Goal: Information Seeking & Learning: Learn about a topic

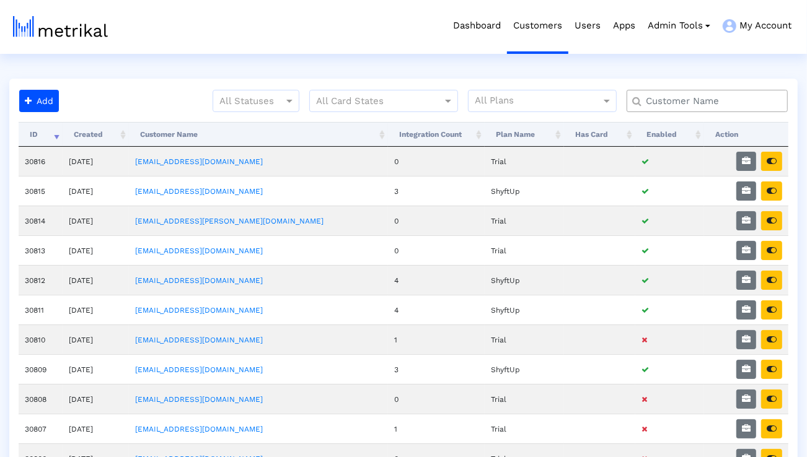
click at [717, 107] on input "text" at bounding box center [710, 101] width 146 height 13
type input "talkspace"
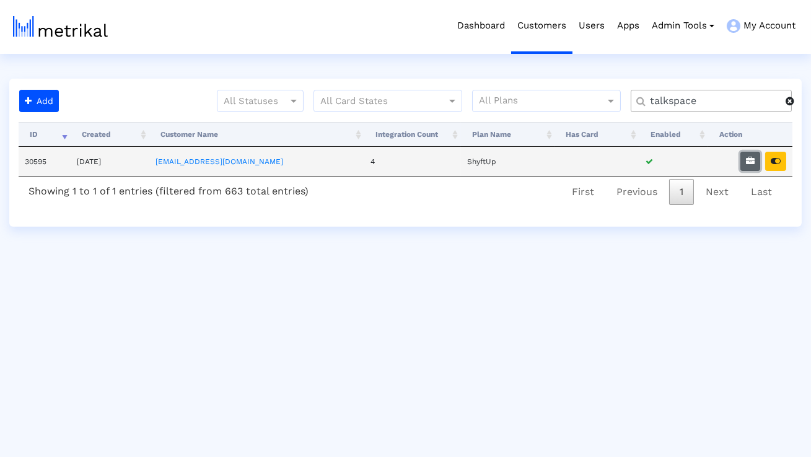
click at [745, 158] on button "button" at bounding box center [751, 161] width 20 height 19
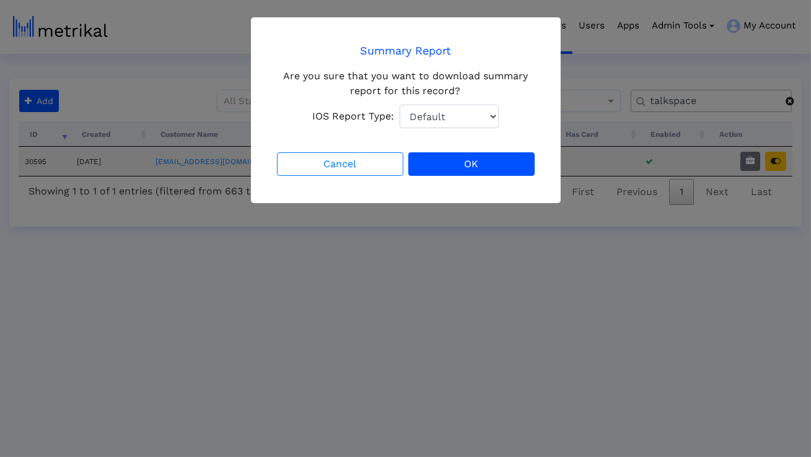
click at [464, 107] on select "Default Total Downloads New Downloads Redownloads" at bounding box center [449, 117] width 99 height 24
select select "1: 1"
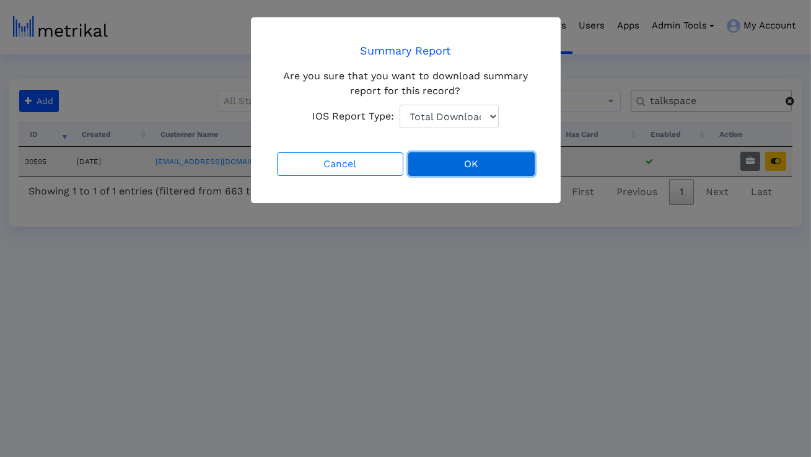
click at [451, 155] on button "OK" at bounding box center [472, 164] width 126 height 24
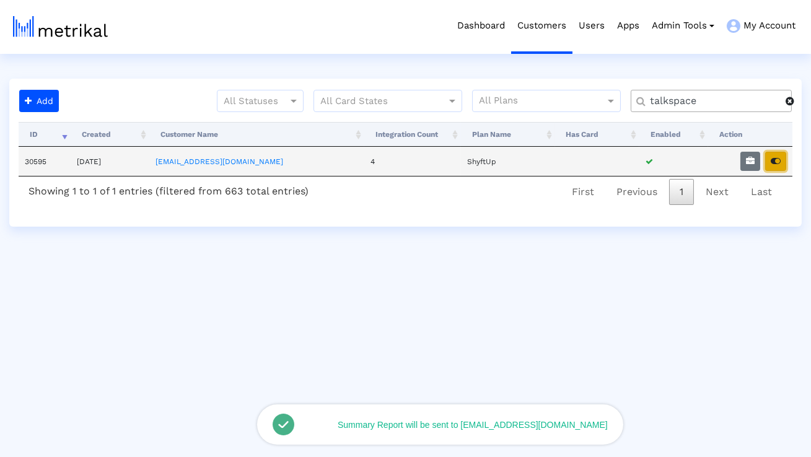
click at [778, 159] on icon "button" at bounding box center [776, 161] width 10 height 9
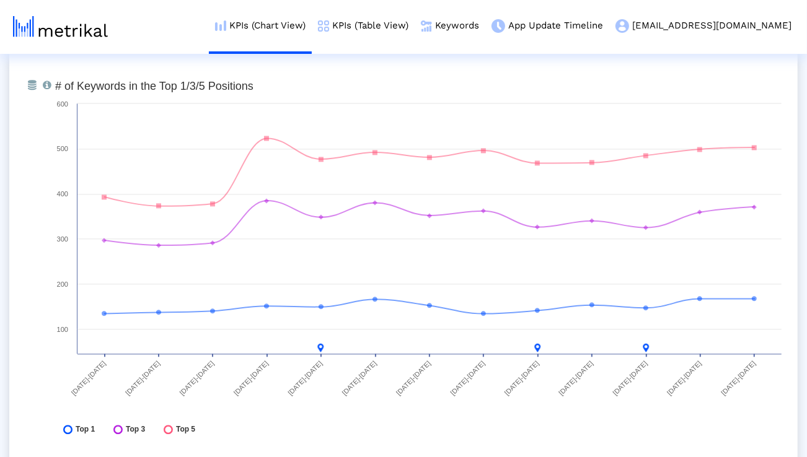
scroll to position [4579, 0]
click at [485, 25] on link "Keywords" at bounding box center [450, 25] width 71 height 51
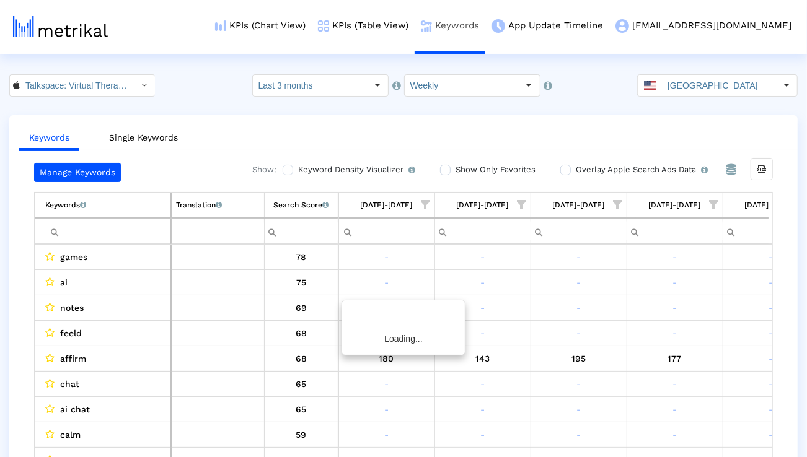
scroll to position [0, 818]
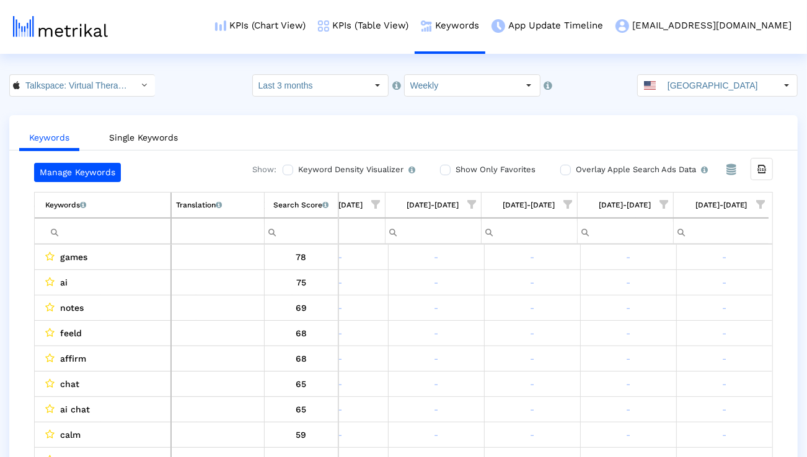
click at [157, 223] on input "Filter cell" at bounding box center [107, 231] width 125 height 20
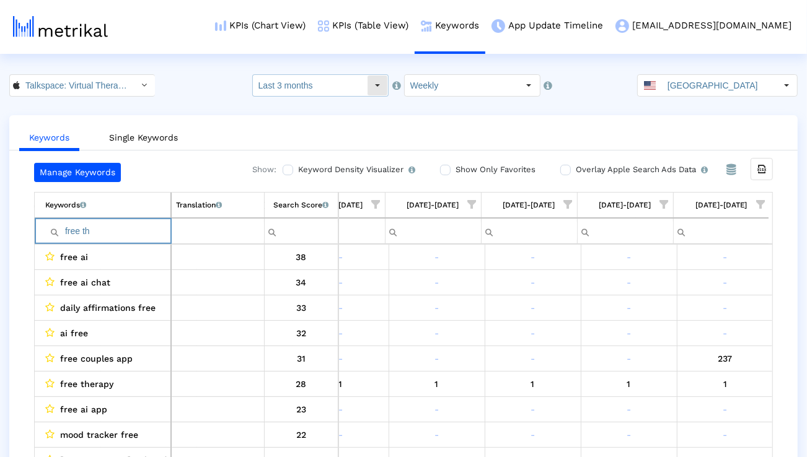
scroll to position [0, 815]
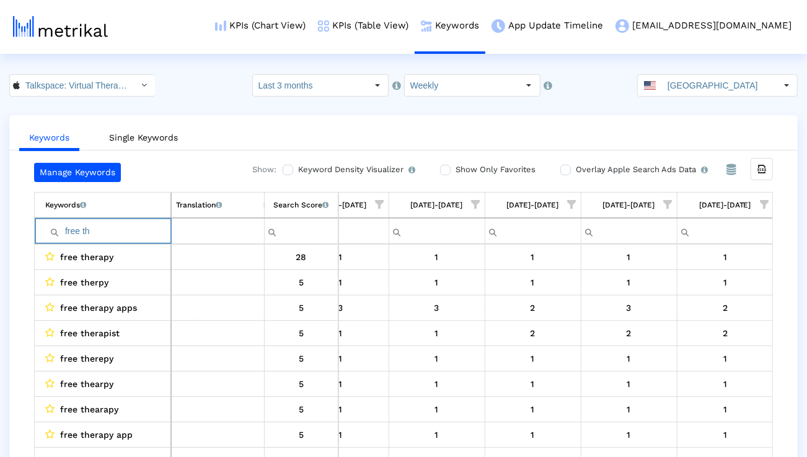
paste input ""therapy on demand"
click at [68, 231] on input ""therapy on demand" at bounding box center [107, 231] width 125 height 20
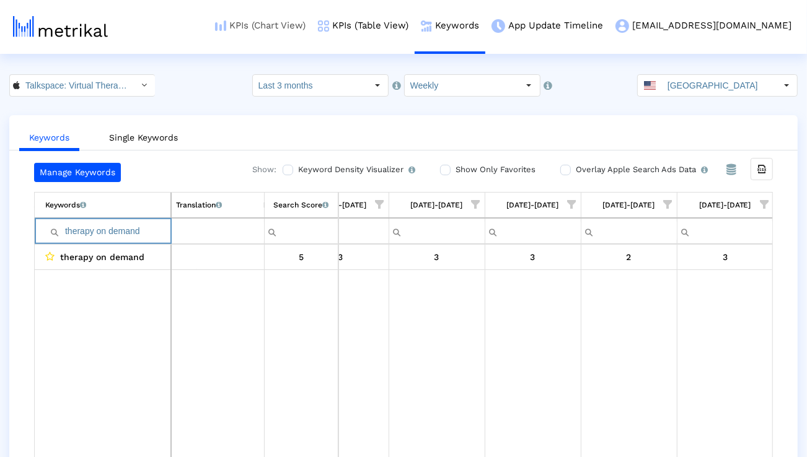
paste input "free therapy app"
paste input "affordable online therapy"
paste input "best"
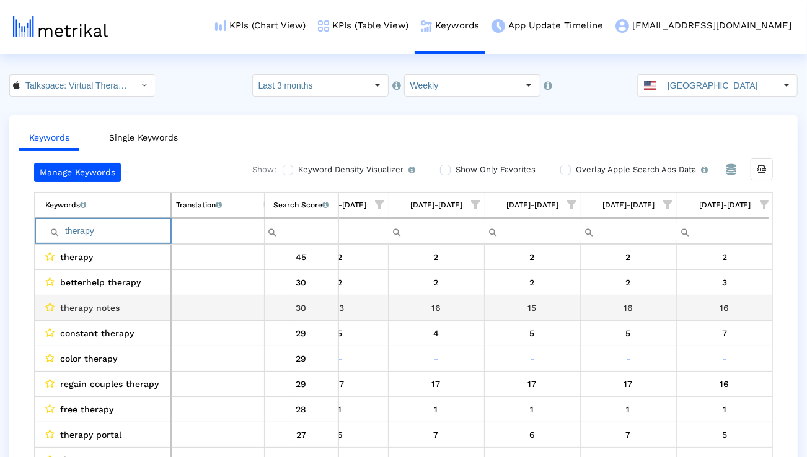
scroll to position [0, 818]
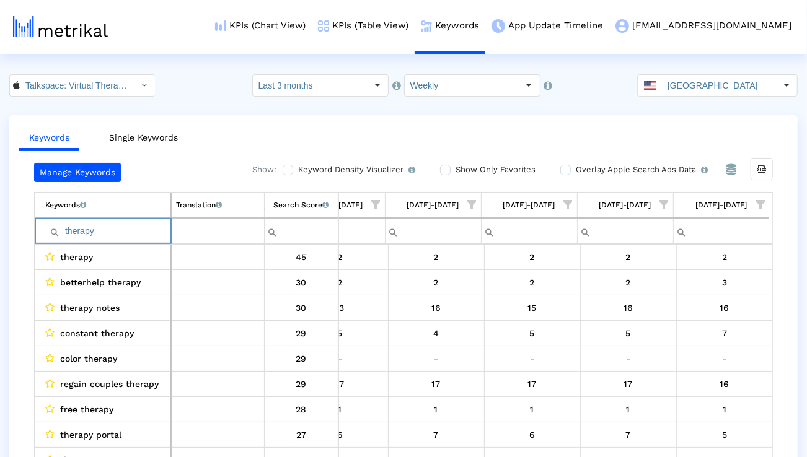
type input "therapy"
click at [759, 201] on span "Show filter options for column '08/03/25-08/09/25'" at bounding box center [760, 204] width 9 height 9
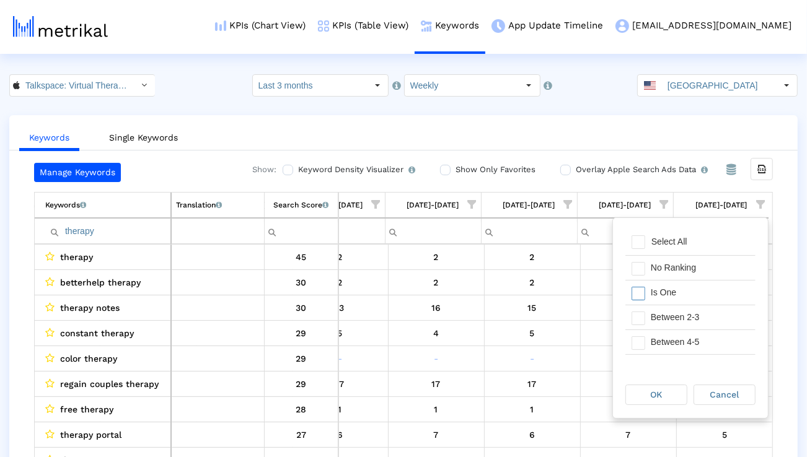
click at [699, 294] on div "Is One" at bounding box center [700, 293] width 111 height 24
click at [699, 313] on div "Between 2-3" at bounding box center [700, 318] width 111 height 24
click at [699, 334] on div "Between 4-5" at bounding box center [700, 342] width 111 height 24
click at [692, 351] on div "Between 6-10" at bounding box center [700, 360] width 111 height 24
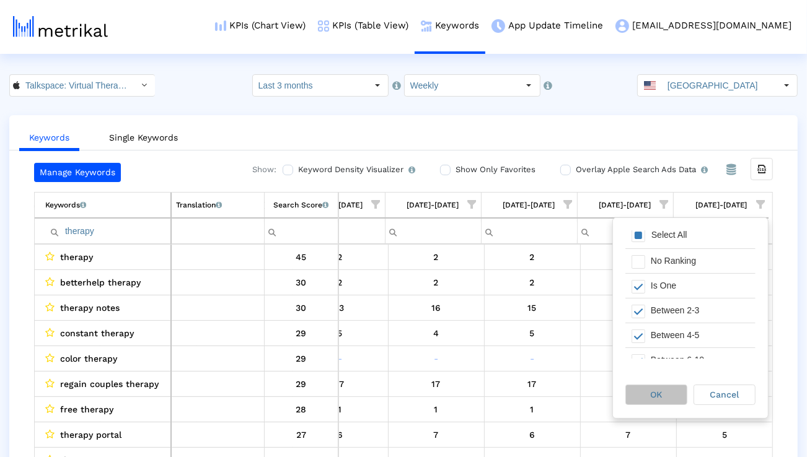
click at [666, 390] on div "OK" at bounding box center [656, 395] width 61 height 19
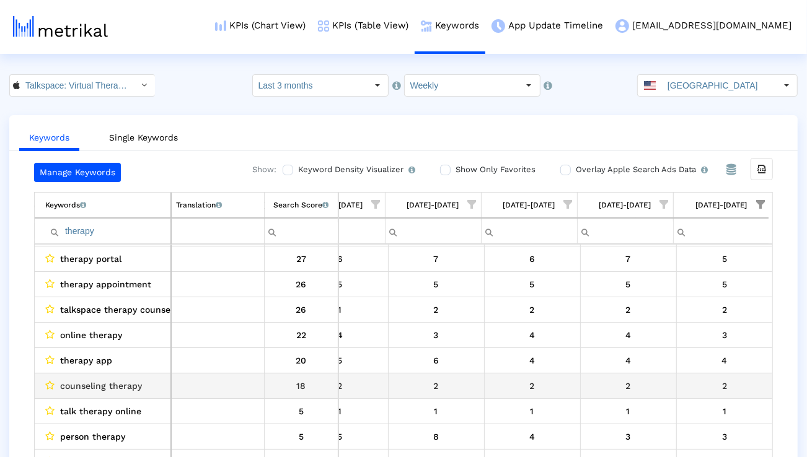
scroll to position [0, 0]
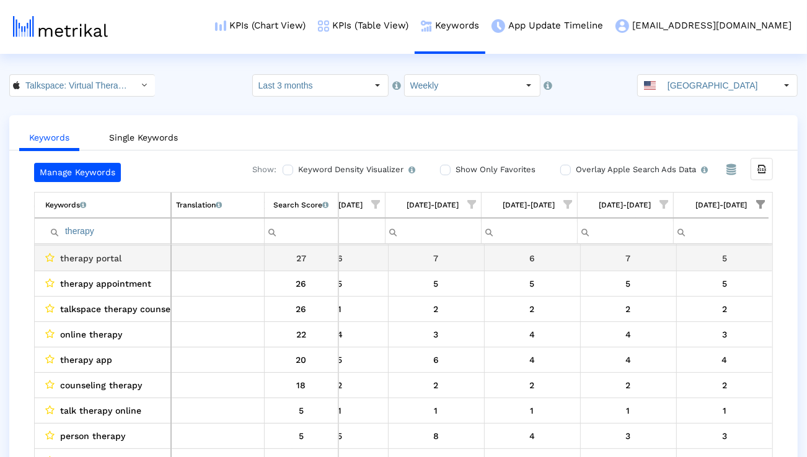
click at [112, 262] on span "therapy portal" at bounding box center [90, 258] width 61 height 16
copy span "therapy portal"
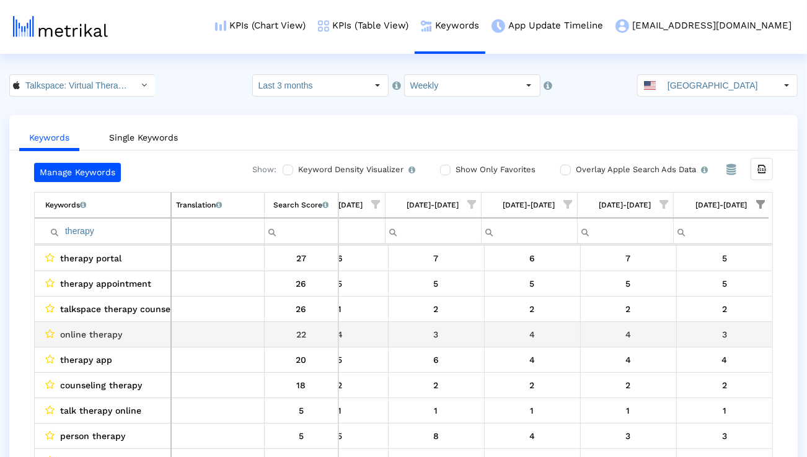
click at [114, 334] on span "online therapy" at bounding box center [91, 335] width 62 height 16
copy span "online therapy"
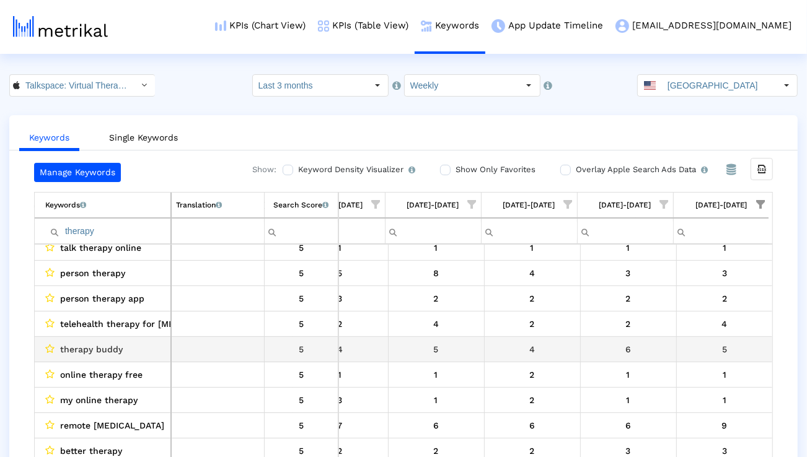
scroll to position [278, 819]
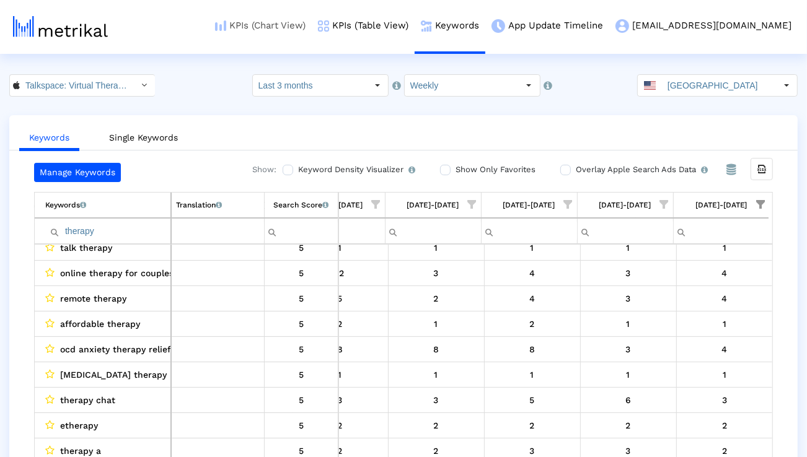
click at [312, 24] on link "KPIs (Chart View)" at bounding box center [260, 25] width 103 height 51
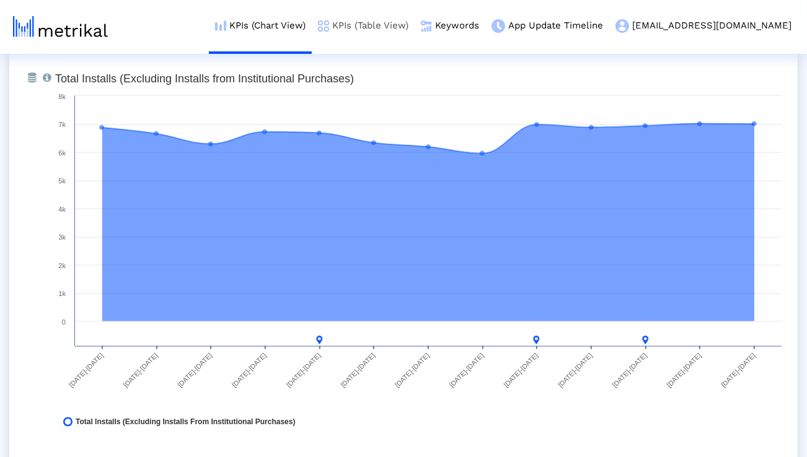
click at [401, 26] on link "KPIs (Table View)" at bounding box center [363, 25] width 103 height 51
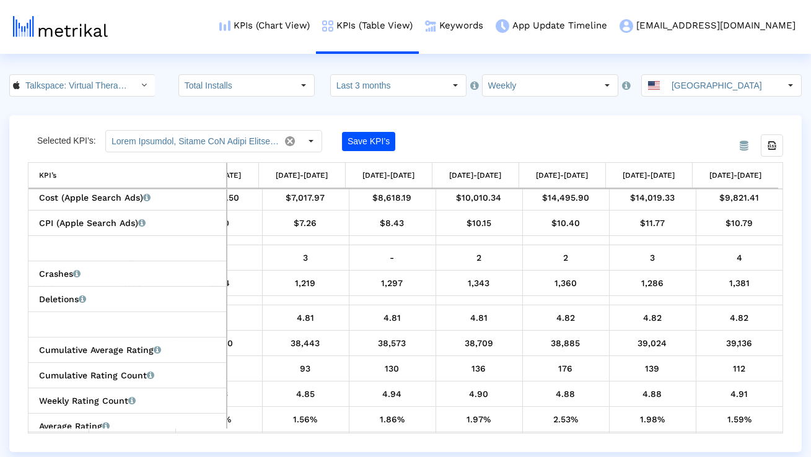
scroll to position [607, 0]
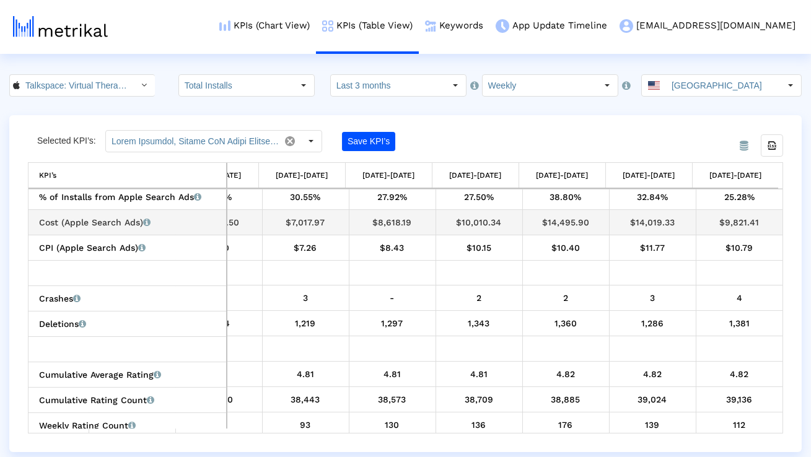
drag, startPoint x: 675, startPoint y: 221, endPoint x: 623, endPoint y: 221, distance: 52.1
click at [623, 221] on div "$14,019.33" at bounding box center [652, 222] width 77 height 16
copy div "$14,019.33"
drag, startPoint x: 734, startPoint y: 223, endPoint x: 715, endPoint y: 223, distance: 18.6
click at [715, 223] on div "$9,821.41" at bounding box center [740, 222] width 78 height 16
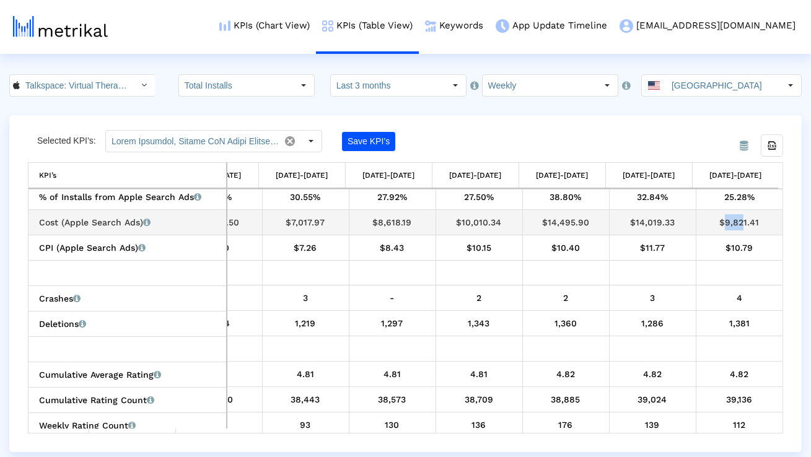
copy div "$9,8"
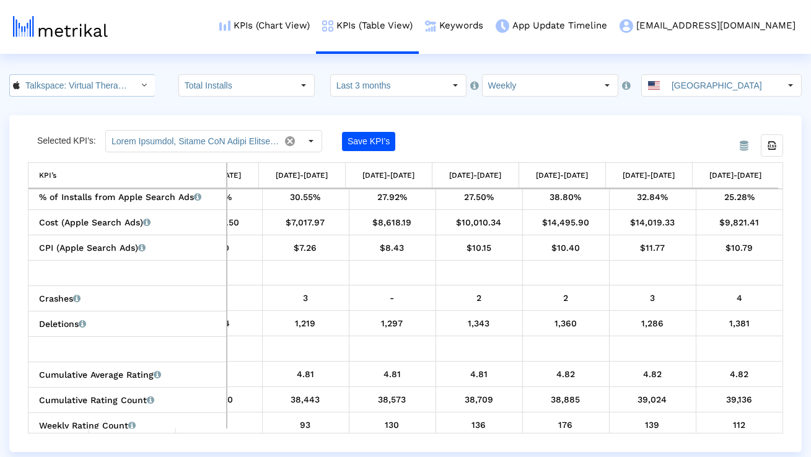
click at [135, 86] on div "Select" at bounding box center [145, 86] width 20 height 20
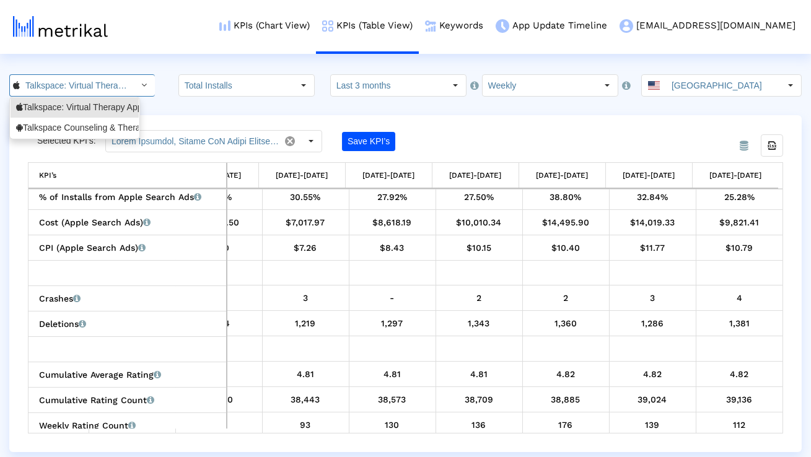
scroll to position [0, 90]
click at [100, 127] on div "Talkspace Counseling & Therapy <com.talkspace.talkspaceapp>" at bounding box center [74, 128] width 117 height 12
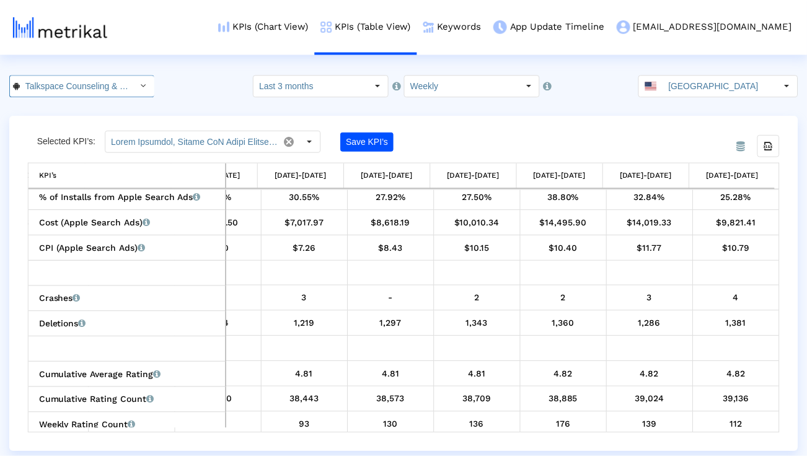
scroll to position [0, 165]
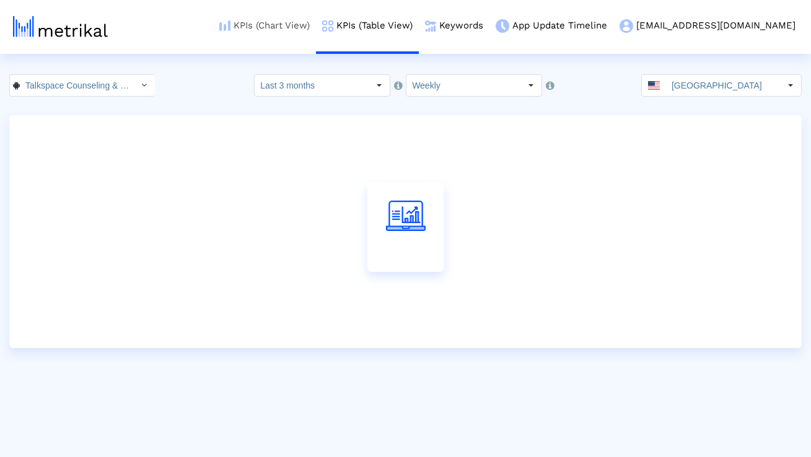
click at [294, 30] on link "KPIs (Chart View)" at bounding box center [264, 25] width 103 height 51
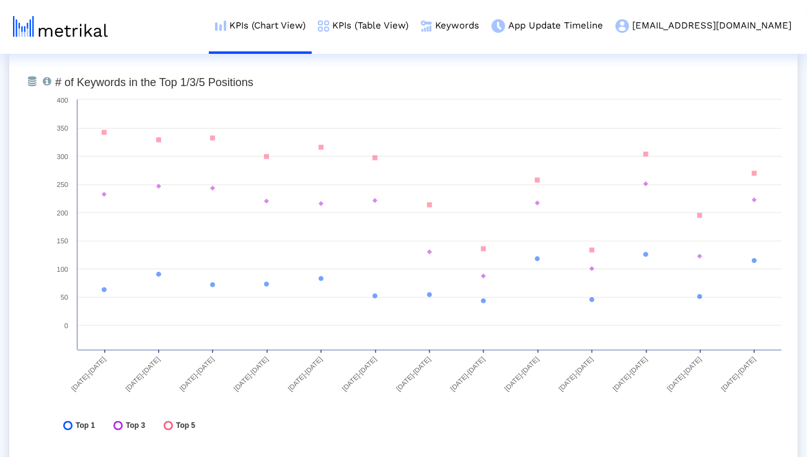
scroll to position [3533, 0]
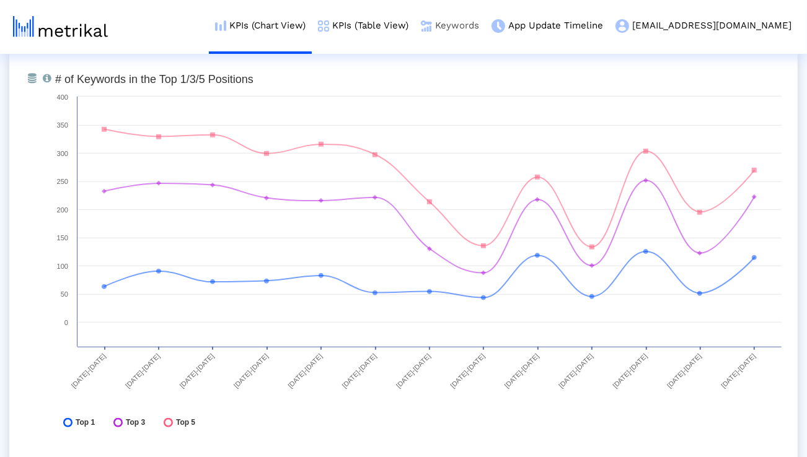
click at [485, 39] on link "Keywords" at bounding box center [450, 25] width 71 height 51
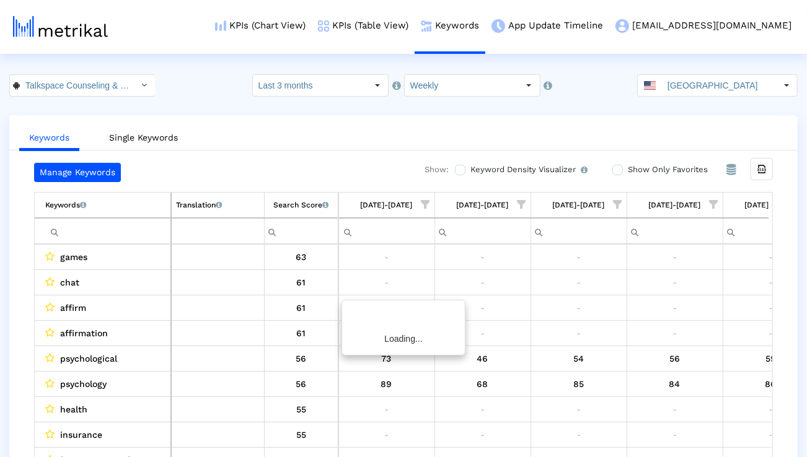
scroll to position [0, 818]
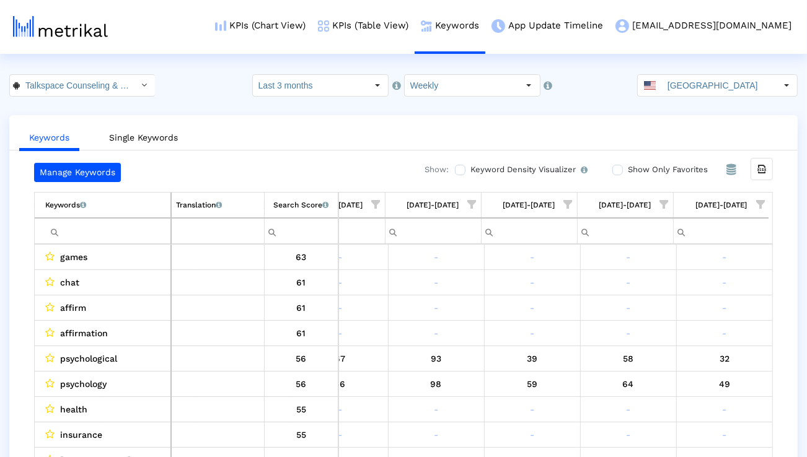
click at [764, 205] on span "Show filter options for column '08/03/25-08/09/25'" at bounding box center [760, 204] width 9 height 9
click at [687, 282] on div "Is One" at bounding box center [700, 293] width 111 height 24
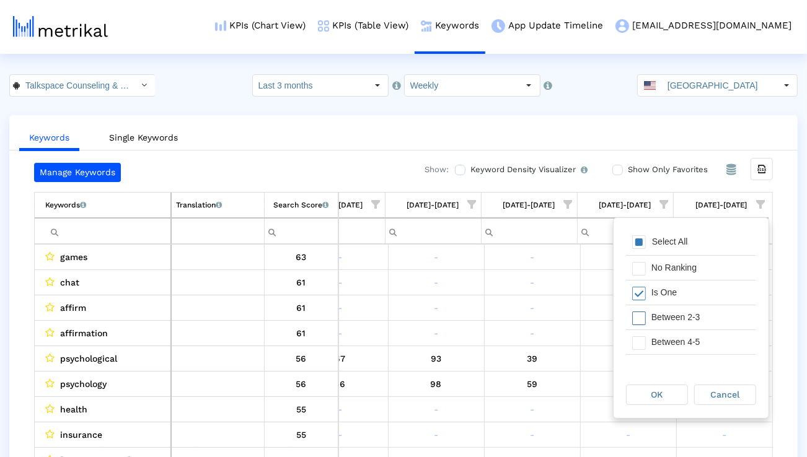
click at [684, 311] on div "Between 2-3" at bounding box center [700, 318] width 111 height 24
click at [680, 341] on div "Between 4-5" at bounding box center [700, 342] width 111 height 24
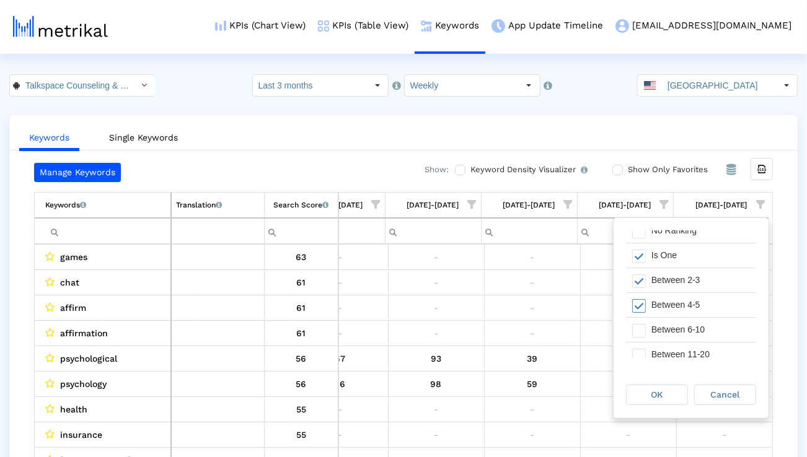
scroll to position [42, 0]
click at [680, 341] on div "Between 11-20" at bounding box center [700, 350] width 111 height 24
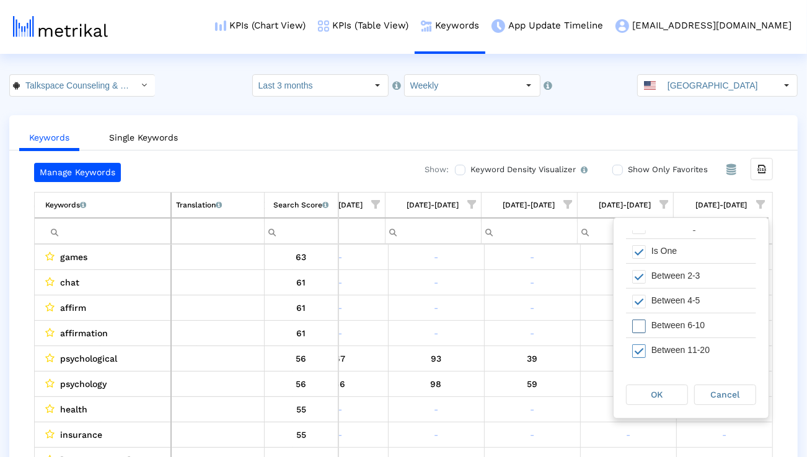
click at [671, 329] on div "Between 6-10" at bounding box center [700, 326] width 111 height 24
click at [670, 345] on div "Between 11-20" at bounding box center [700, 350] width 111 height 24
click at [658, 390] on span "OK" at bounding box center [658, 395] width 12 height 10
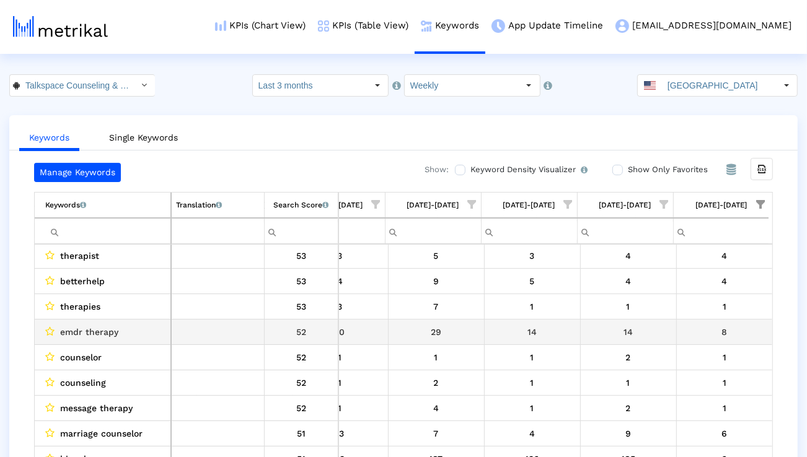
scroll to position [133, 0]
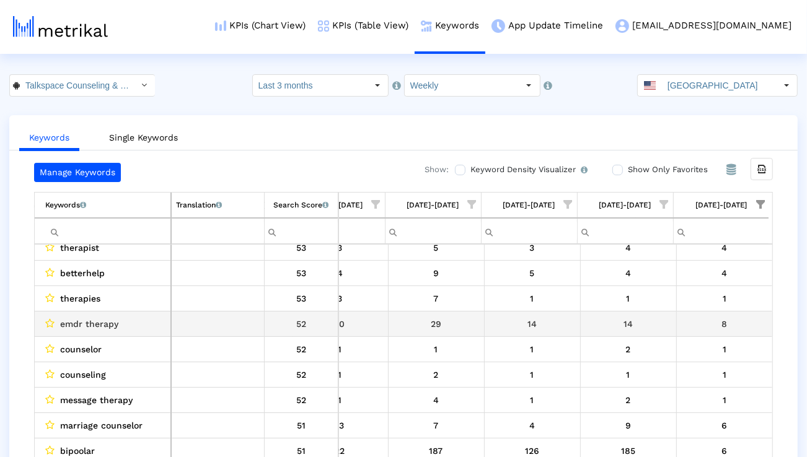
click at [94, 324] on span "emdr therapy" at bounding box center [89, 324] width 58 height 16
copy span "emdr therapy"
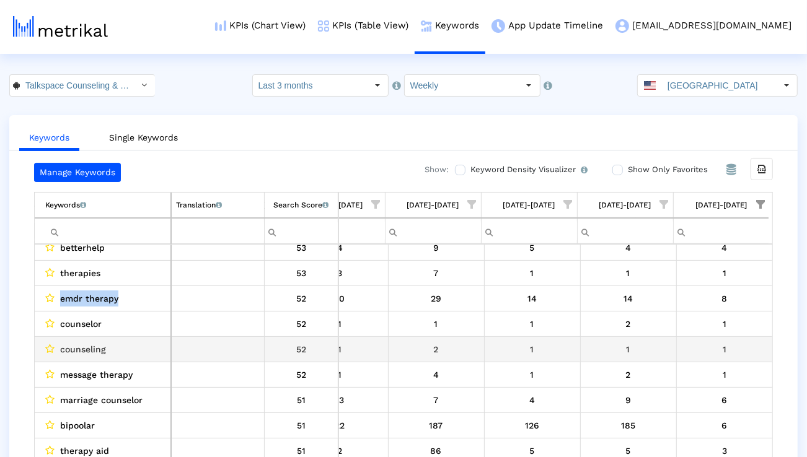
click at [94, 349] on span "counseling" at bounding box center [83, 350] width 46 height 16
click at [94, 348] on span "counseling" at bounding box center [83, 350] width 46 height 16
copy span "counseling"
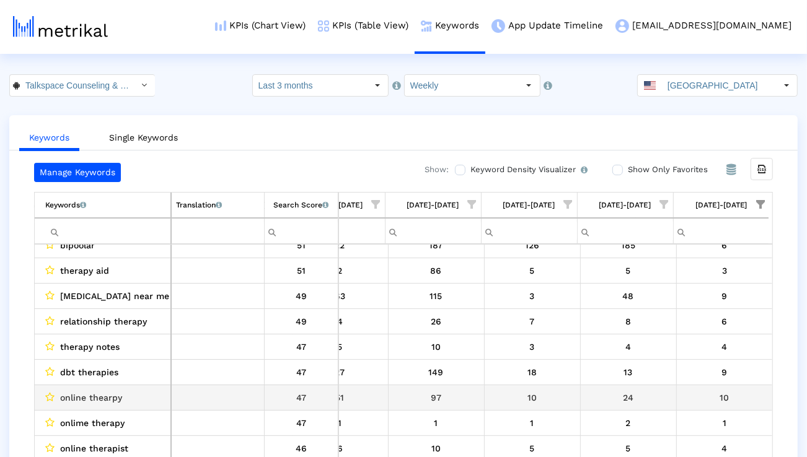
click at [102, 404] on span "online thearpy" at bounding box center [91, 398] width 62 height 16
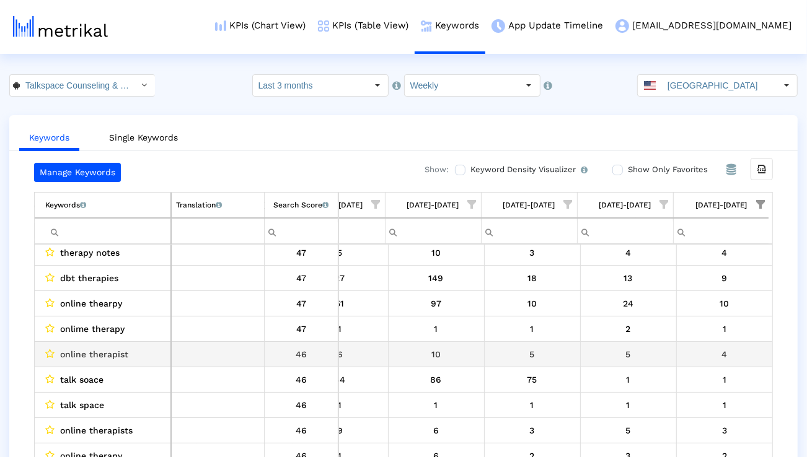
click at [109, 349] on span "online therapist" at bounding box center [94, 355] width 68 height 16
copy span "online therapist"
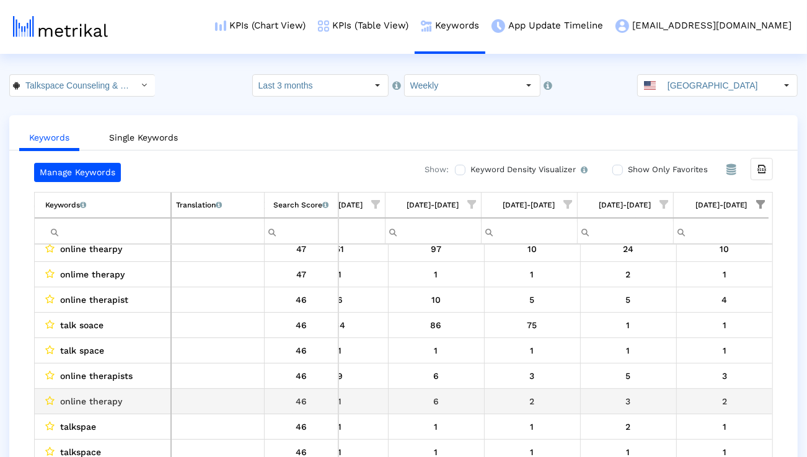
click at [76, 398] on span "online therapy" at bounding box center [91, 402] width 62 height 16
copy span "online therapy"
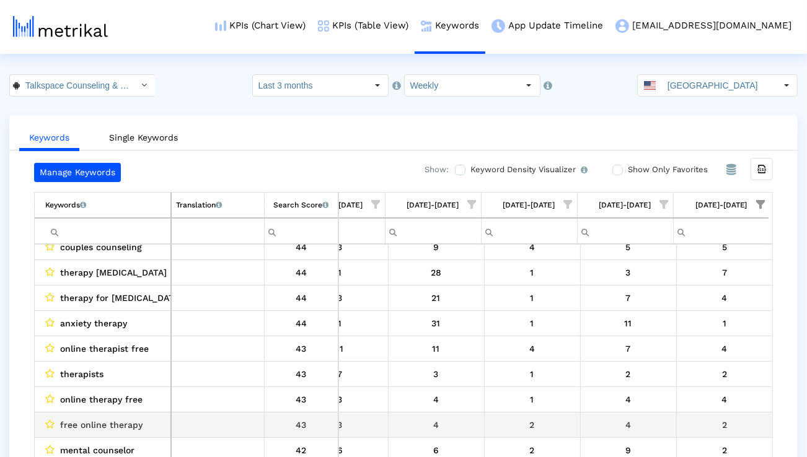
click at [102, 424] on span "free online therapy" at bounding box center [101, 425] width 82 height 16
copy span "free online therapy"
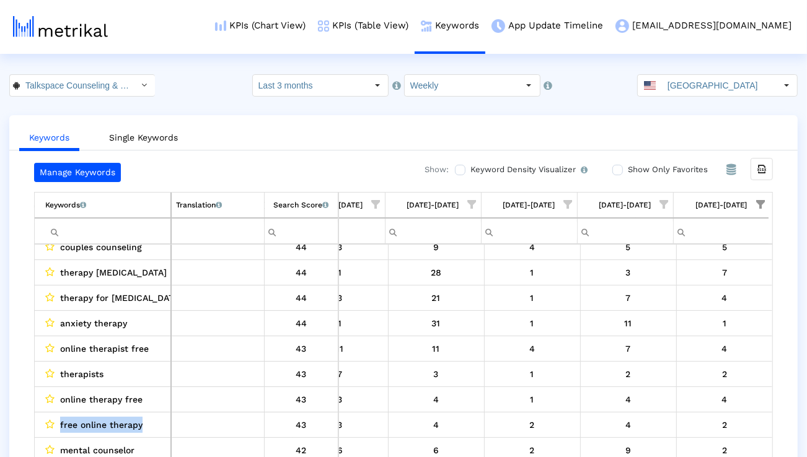
click at [144, 226] on input "Filter cell" at bounding box center [107, 231] width 125 height 20
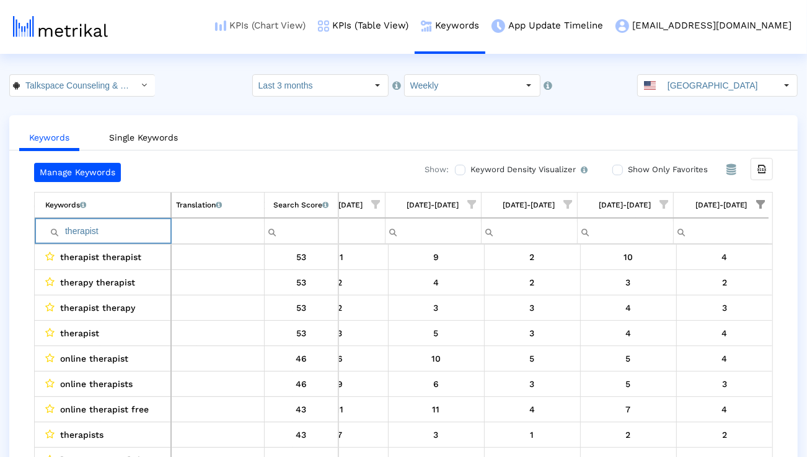
type input "therapist"
click at [142, 84] on icon "Select" at bounding box center [145, 85] width 6 height 9
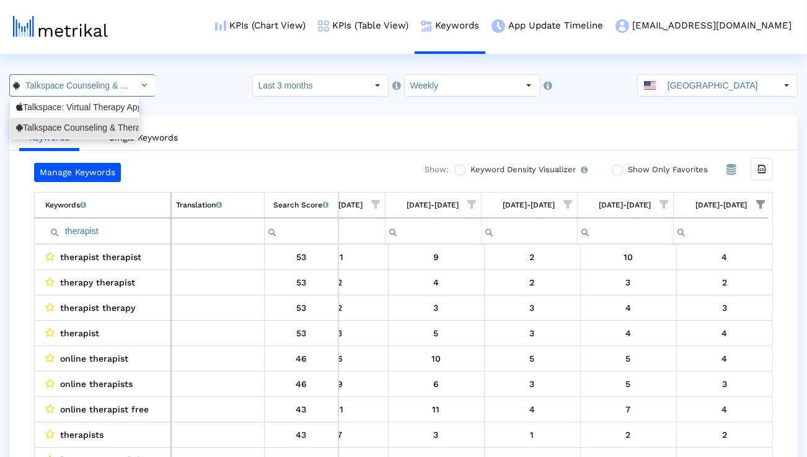
scroll to position [0, 165]
click at [105, 104] on div "Talkspace: Virtual Therapy App <661829386>" at bounding box center [74, 108] width 117 height 12
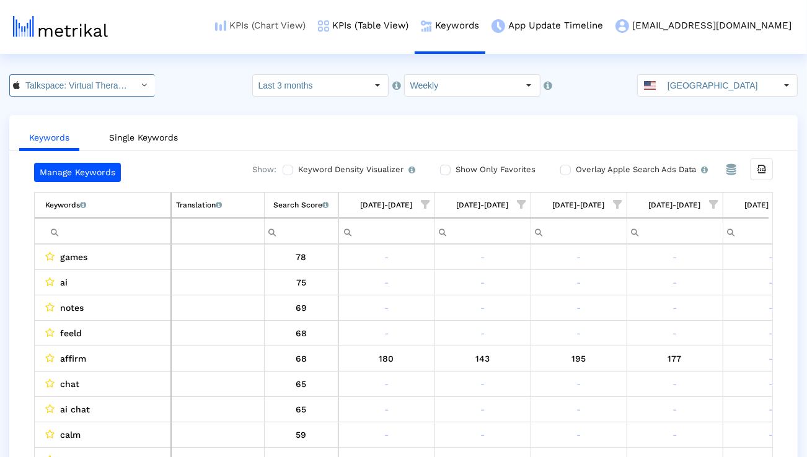
scroll to position [0, 818]
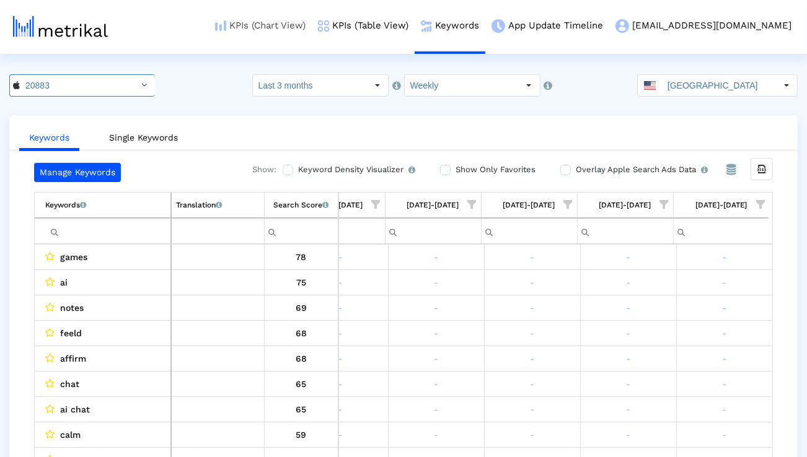
click at [312, 22] on link "KPIs (Chart View)" at bounding box center [260, 25] width 103 height 51
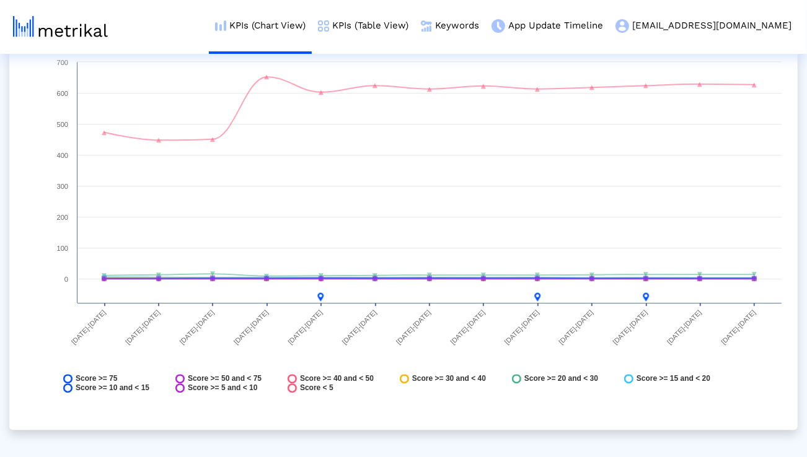
scroll to position [5073, 0]
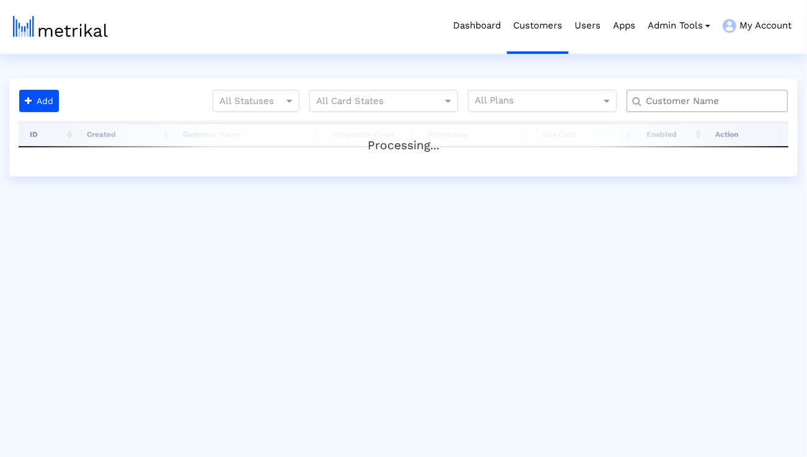
click at [679, 95] on input "text" at bounding box center [710, 101] width 146 height 13
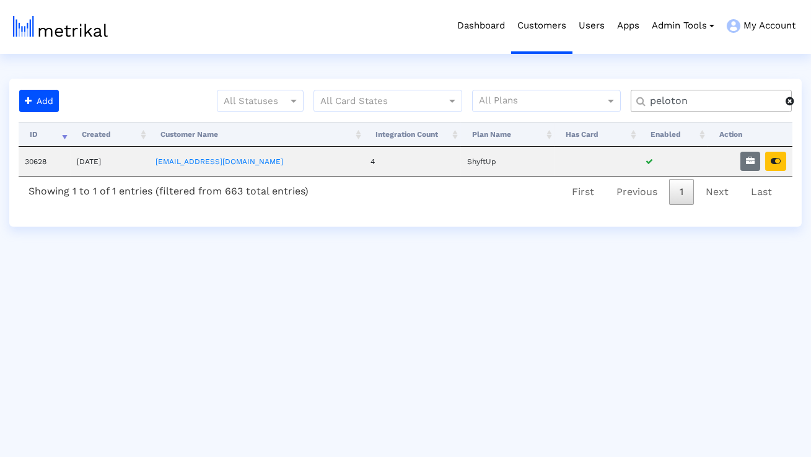
type input "peloton"
click at [749, 159] on icon "button" at bounding box center [750, 161] width 9 height 9
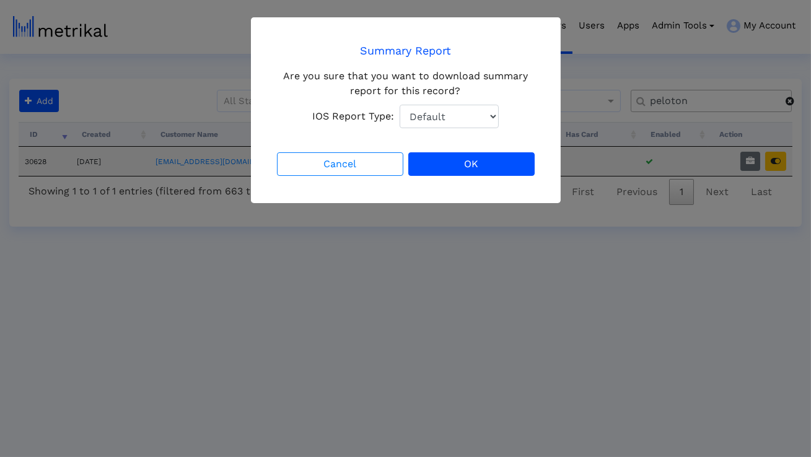
click at [445, 122] on select "Default Total Downloads New Downloads Redownloads" at bounding box center [449, 117] width 99 height 24
select select "1: 1"
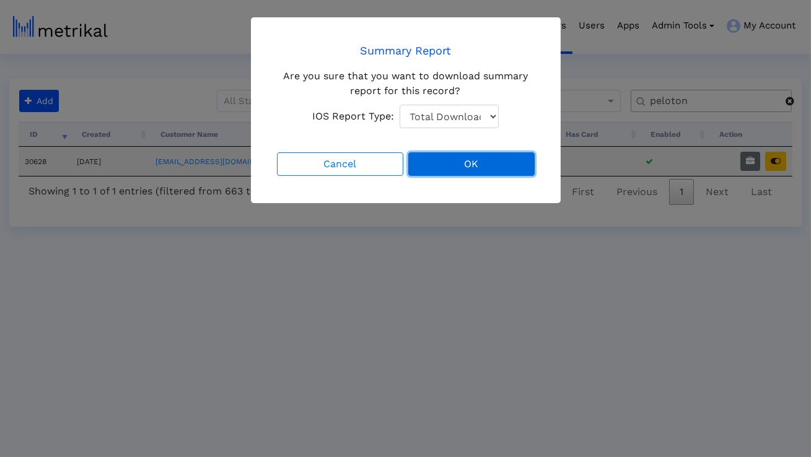
click at [444, 158] on button "OK" at bounding box center [472, 164] width 126 height 24
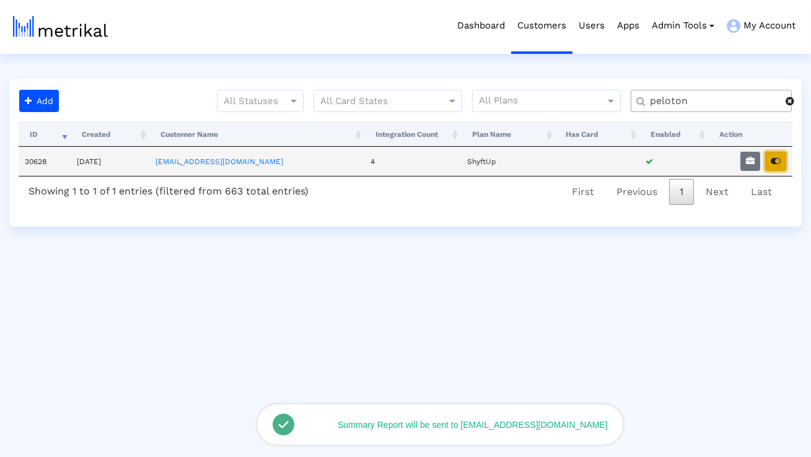
click at [779, 165] on icon "button" at bounding box center [776, 161] width 10 height 9
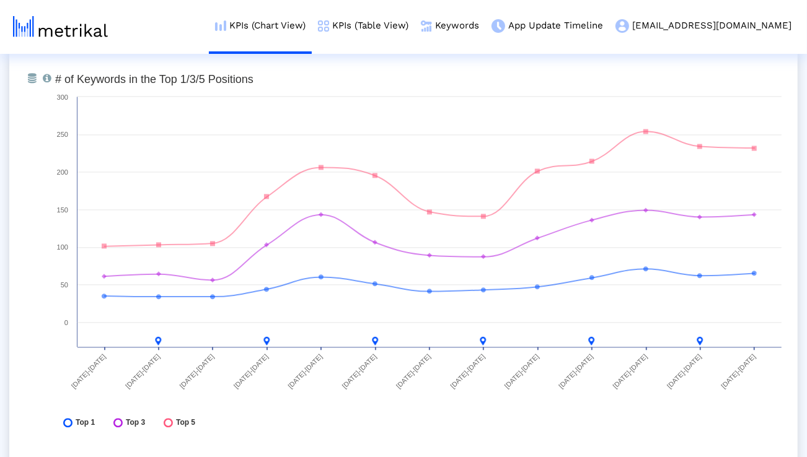
scroll to position [4585, 0]
click at [485, 31] on link "Keywords" at bounding box center [450, 25] width 71 height 51
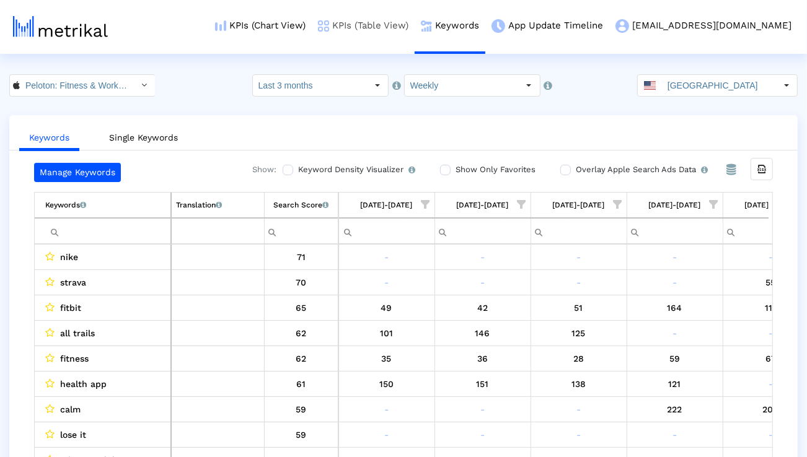
scroll to position [0, 818]
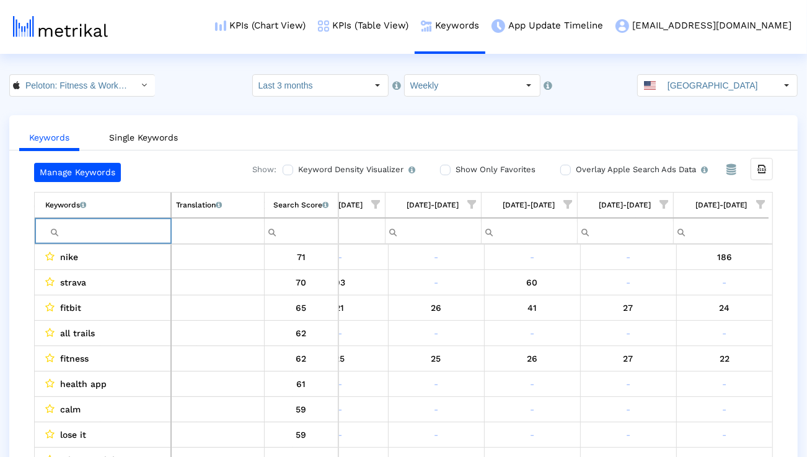
click at [136, 226] on input "Filter cell" at bounding box center [107, 231] width 125 height 20
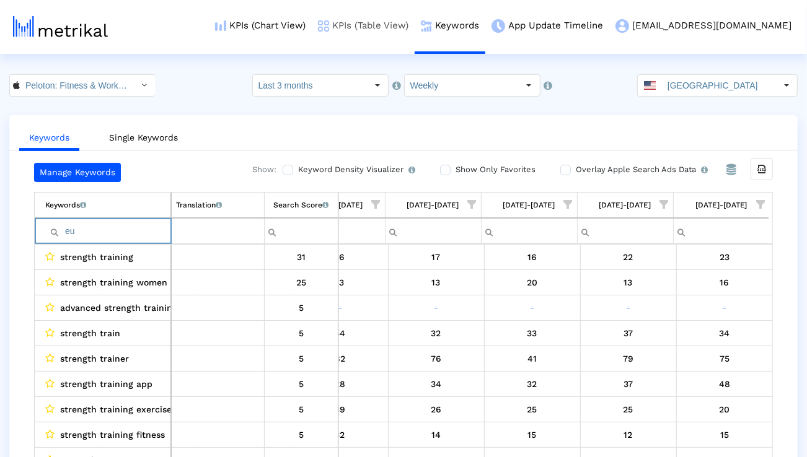
type input "e"
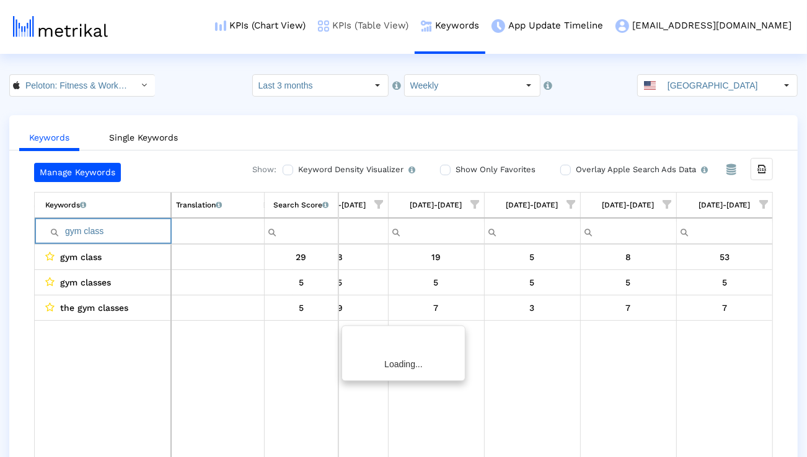
scroll to position [0, 815]
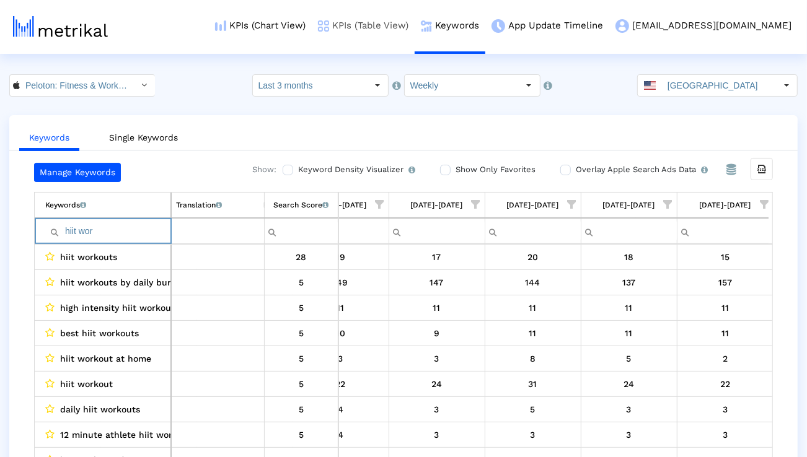
type input "hiit wor"
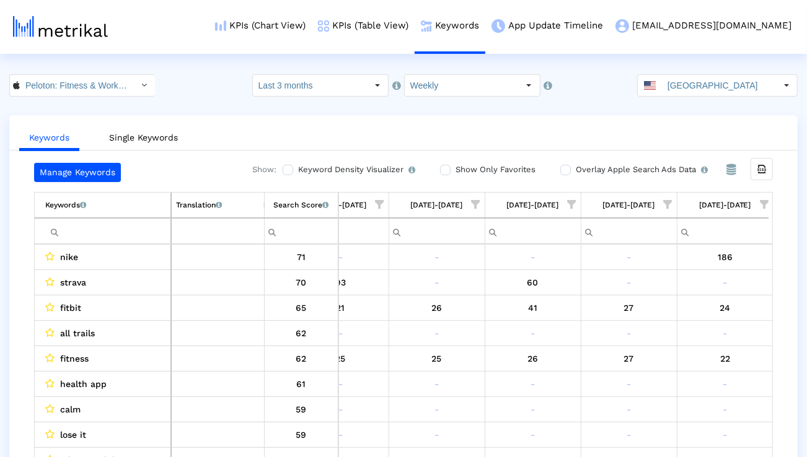
click at [767, 203] on span "Show filter options for column '08/03/25-08/09/25'" at bounding box center [764, 204] width 9 height 9
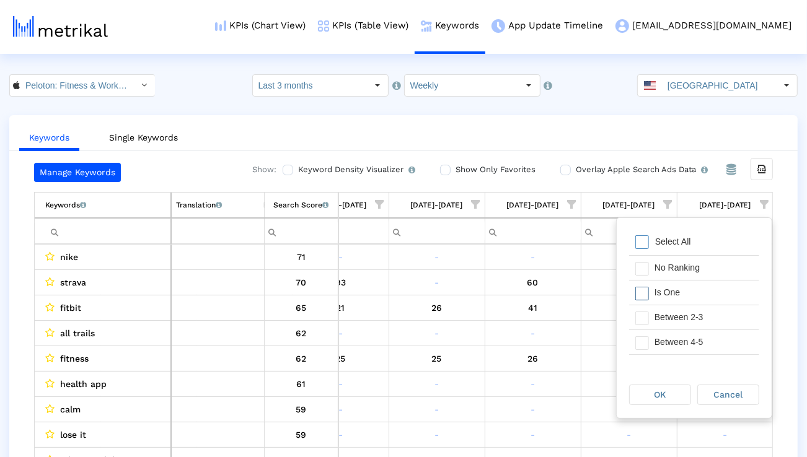
click at [686, 285] on div "Is One" at bounding box center [703, 293] width 111 height 24
click at [685, 311] on div "Between 2-3" at bounding box center [703, 318] width 111 height 24
click at [684, 330] on div "Between 4-5" at bounding box center [703, 342] width 111 height 24
click at [675, 349] on div "Between 6-10" at bounding box center [703, 349] width 111 height 24
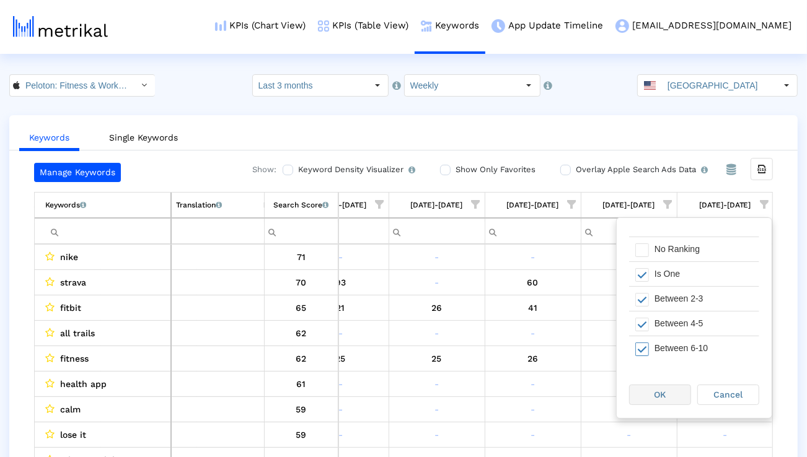
click at [659, 400] on div "OK" at bounding box center [660, 395] width 61 height 19
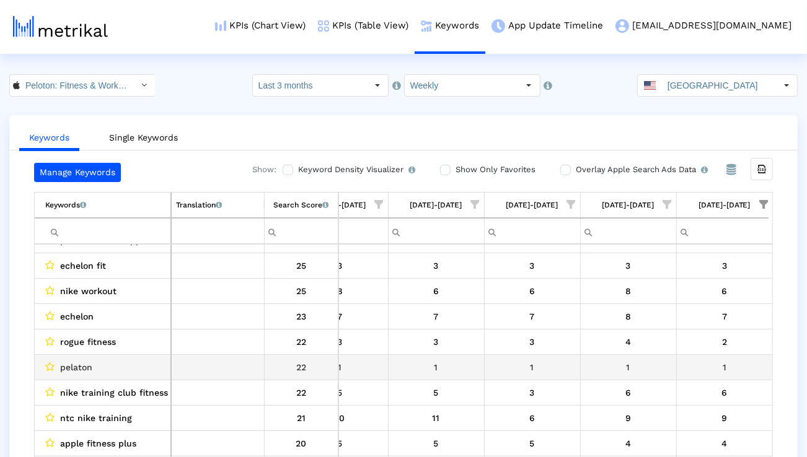
scroll to position [0, 0]
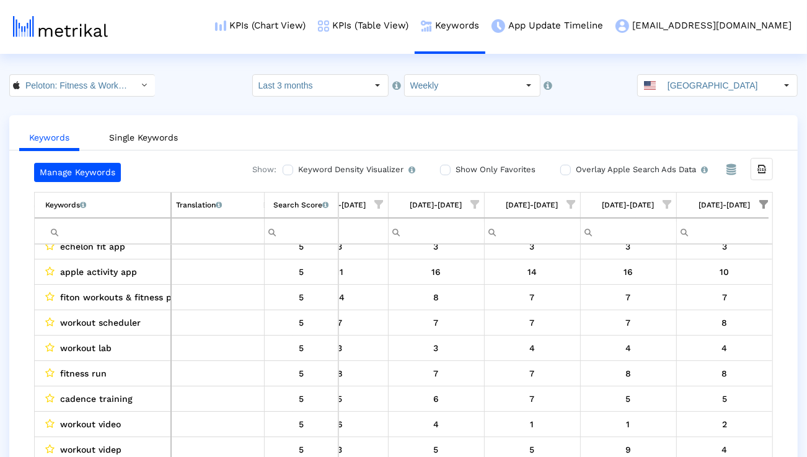
click at [137, 231] on input "Filter cell" at bounding box center [107, 231] width 125 height 20
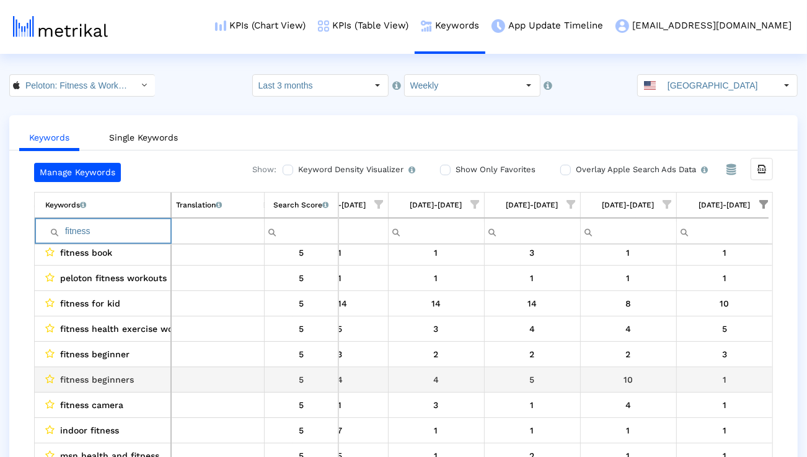
click at [70, 382] on span "fitness beginners" at bounding box center [97, 380] width 74 height 16
copy span "fitness beginners"
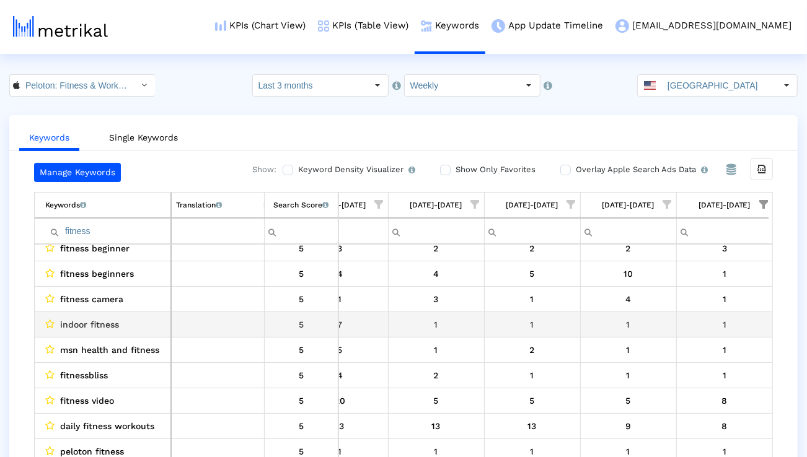
click at [86, 317] on span "indoor fitness" at bounding box center [89, 325] width 59 height 16
copy span "indoor fitness"
click at [129, 320] on span "daily fitness workouts" at bounding box center [107, 325] width 94 height 16
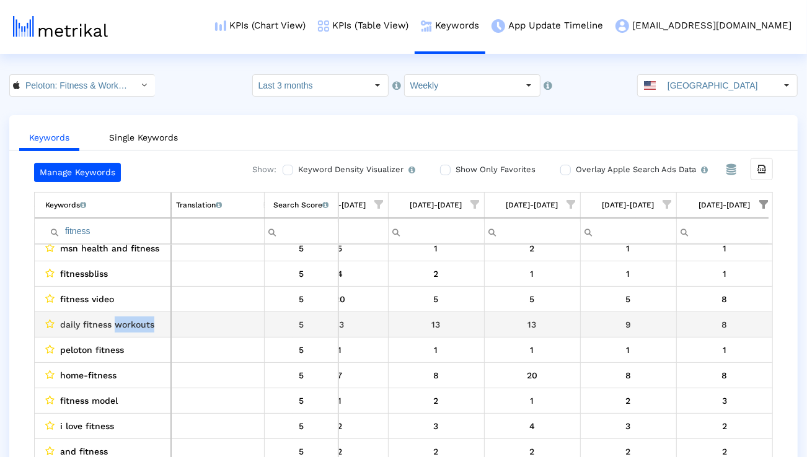
click at [129, 320] on span "daily fitness workouts" at bounding box center [107, 325] width 94 height 16
copy span "daily fitness workouts"
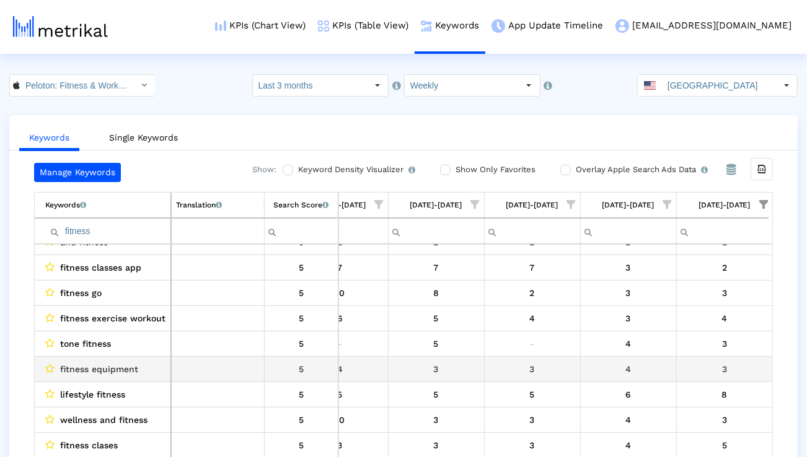
click at [118, 367] on span "fitness equipment" at bounding box center [99, 369] width 78 height 16
copy span "fitness equipment"
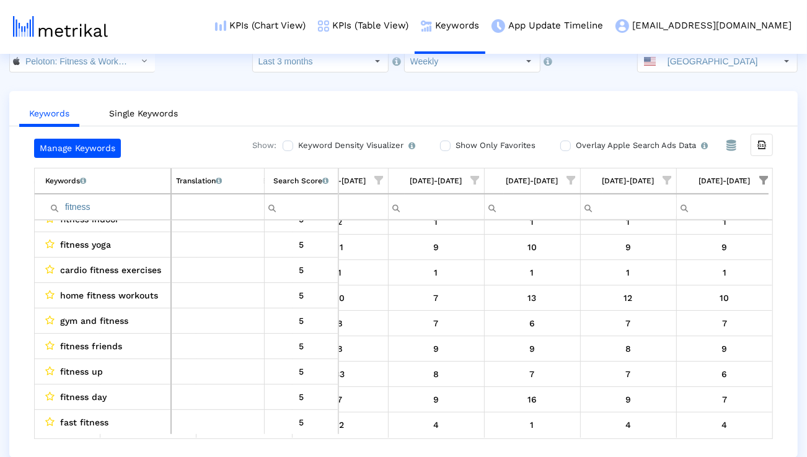
click at [133, 208] on input "fitness" at bounding box center [107, 207] width 125 height 20
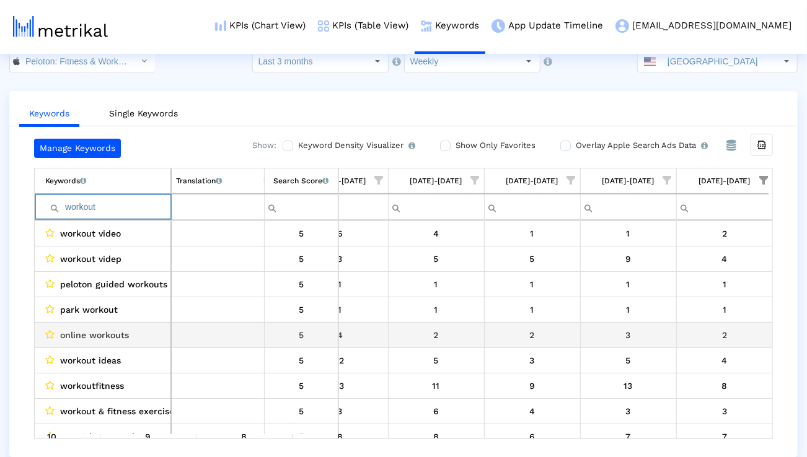
type input "workout"
click at [97, 333] on span "online workouts" at bounding box center [94, 335] width 69 height 16
copy span "online workouts"
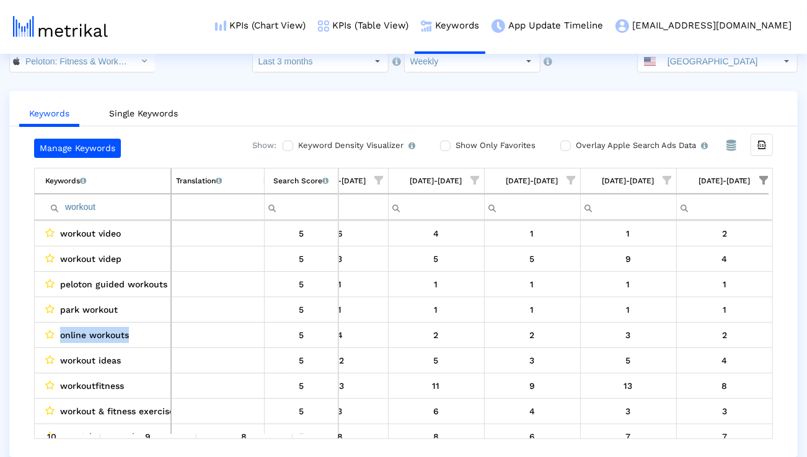
click at [671, 66] on div "[GEOGRAPHIC_DATA]" at bounding box center [707, 61] width 138 height 21
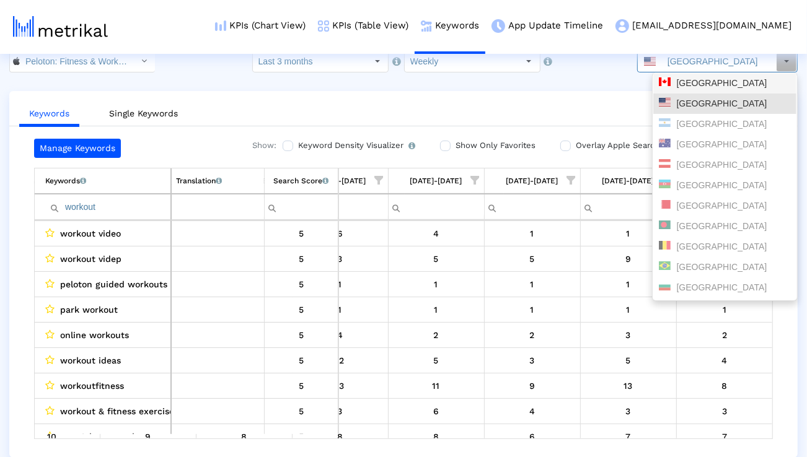
click at [674, 79] on div "[GEOGRAPHIC_DATA]" at bounding box center [725, 83] width 132 height 12
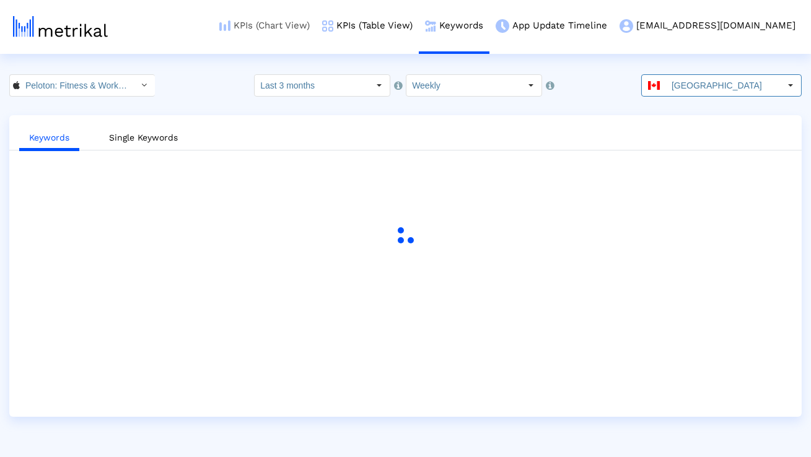
click at [313, 28] on link "KPIs (Chart View)" at bounding box center [264, 25] width 103 height 51
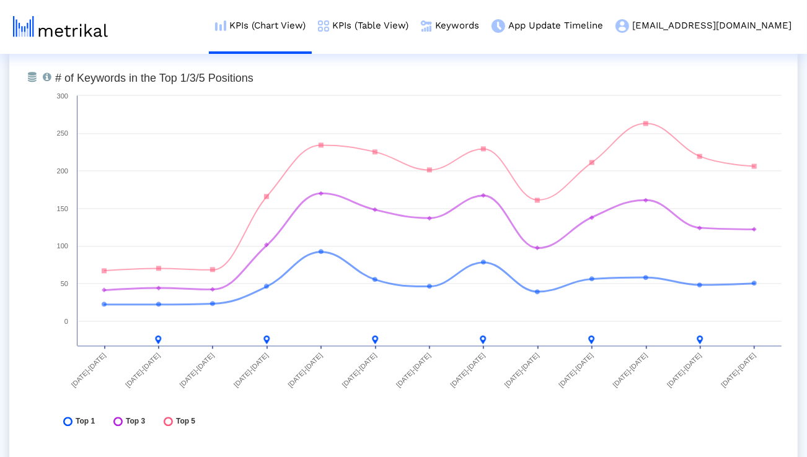
scroll to position [4585, 0]
click at [485, 12] on link "Keywords" at bounding box center [450, 25] width 71 height 51
click at [485, 17] on link "Keywords" at bounding box center [450, 25] width 71 height 51
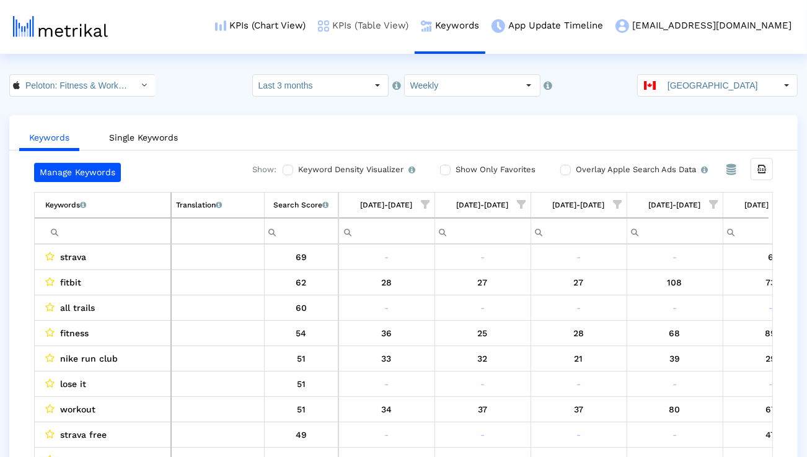
scroll to position [0, 818]
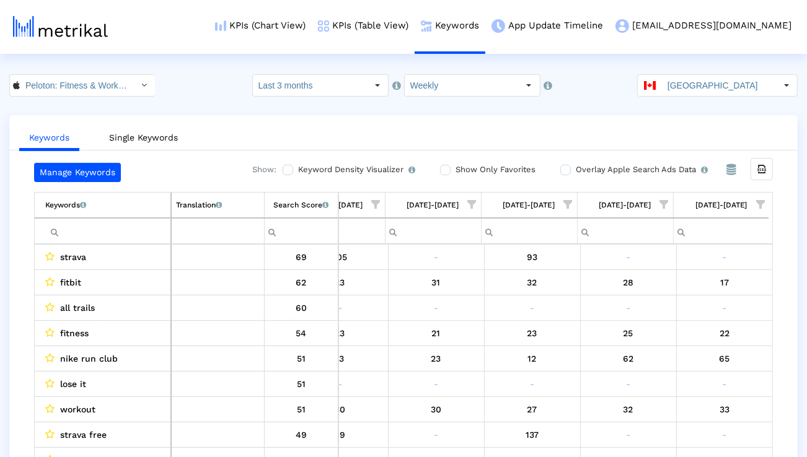
click at [152, 226] on input "Filter cell" at bounding box center [107, 231] width 125 height 20
paste input "fitness"
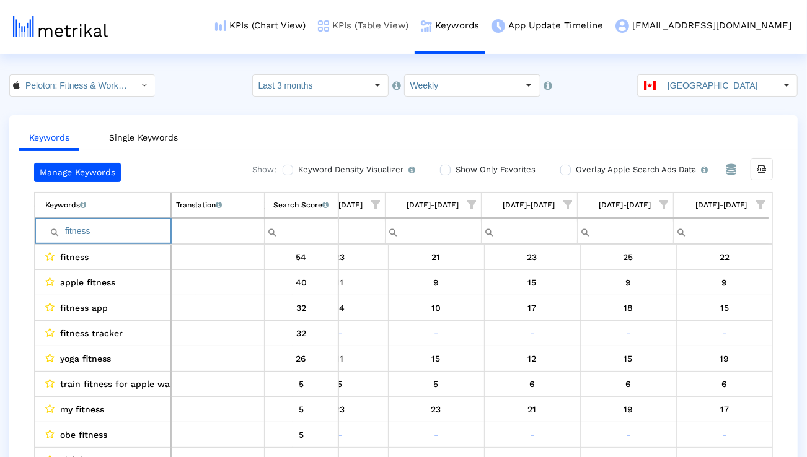
paste input "workout"
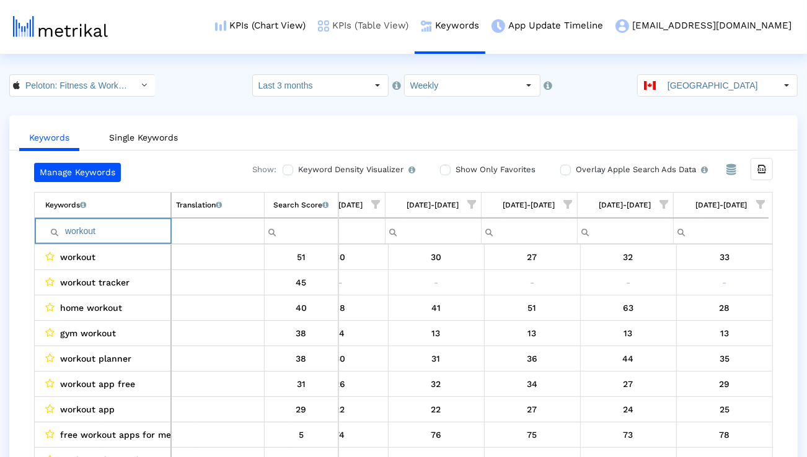
paste input "strength"
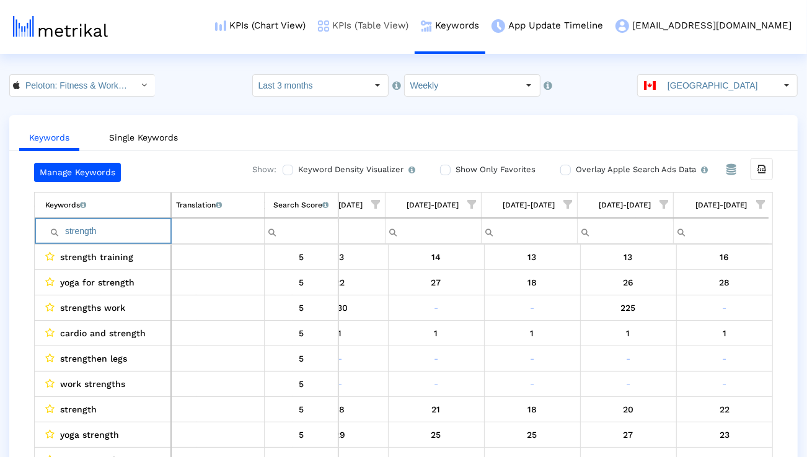
paste input "training"
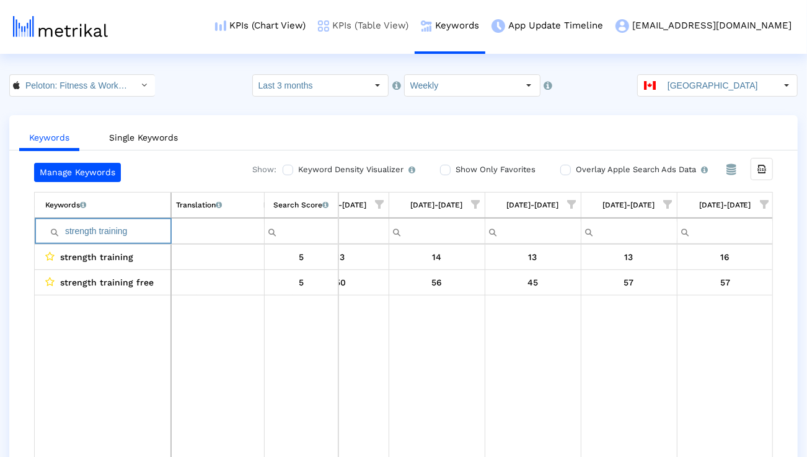
paste input "run"
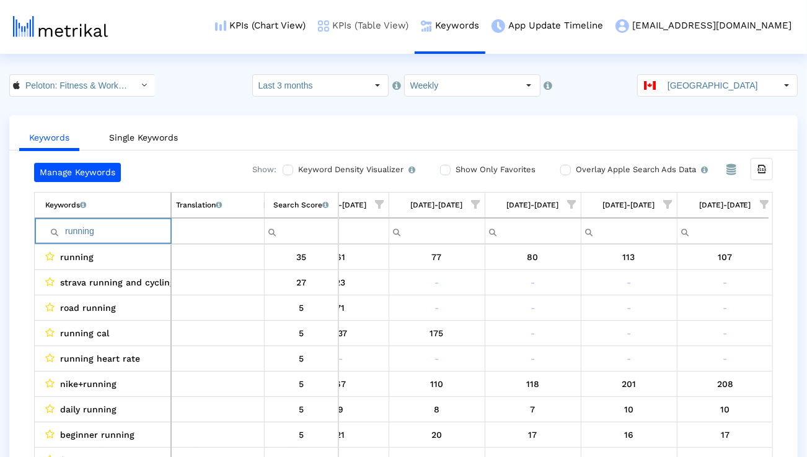
paste input "yoga"
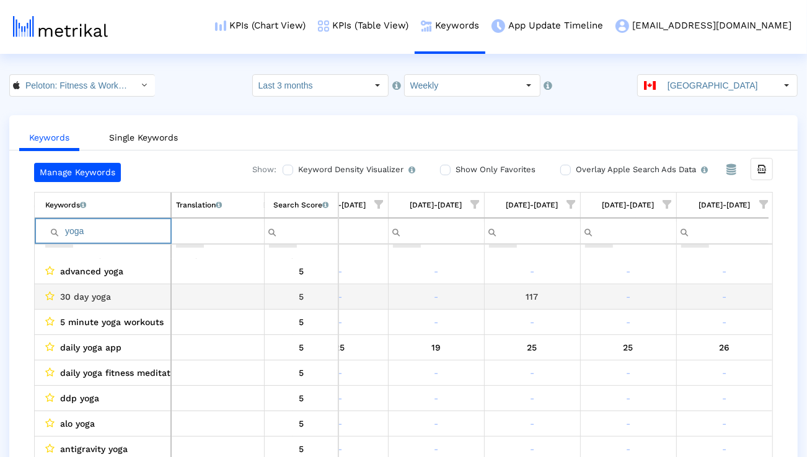
scroll to position [564, 815]
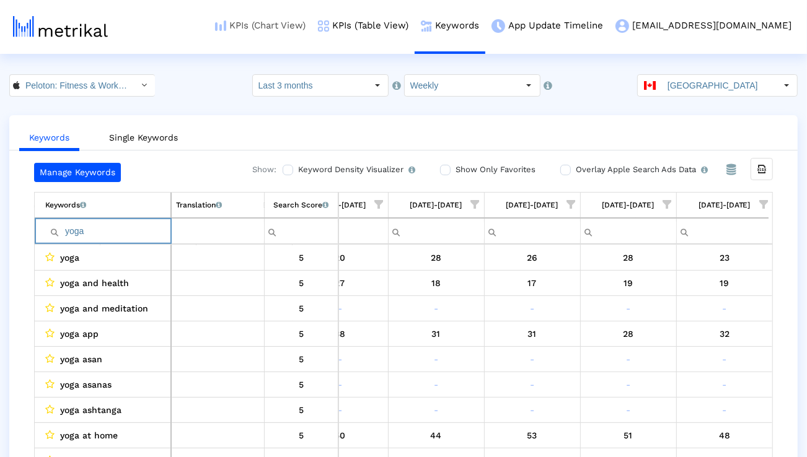
paste input "gym workout"
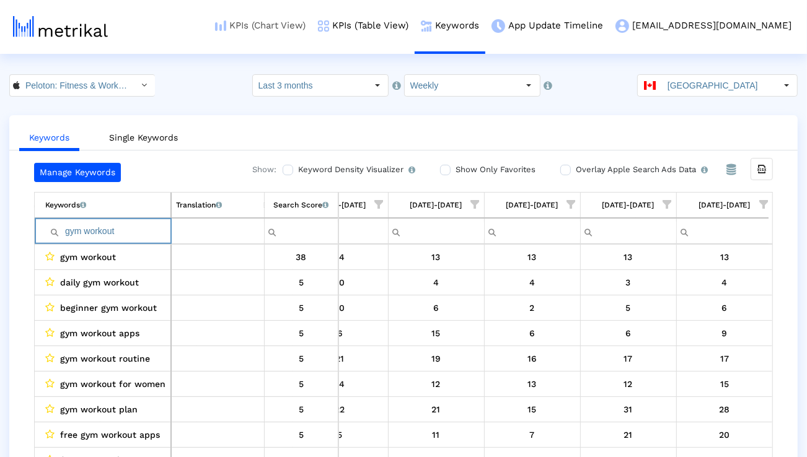
paste input "Filter cell"
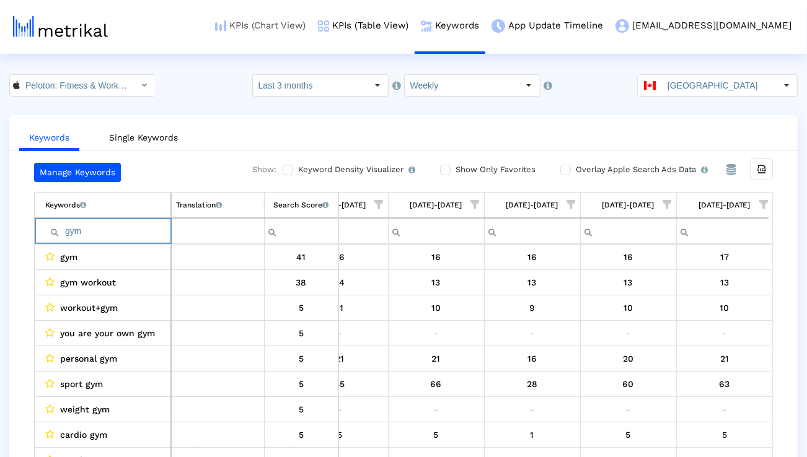
paste input "cardio"
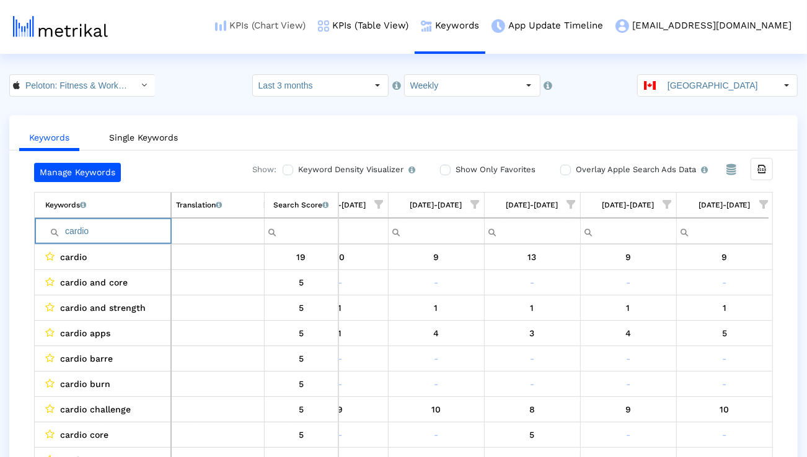
paste input "exercise"
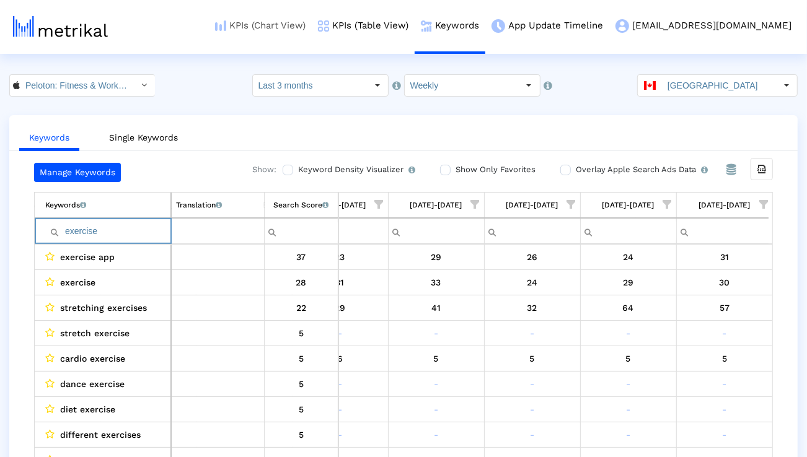
paste input "pilates"
paste input "hiit workout"
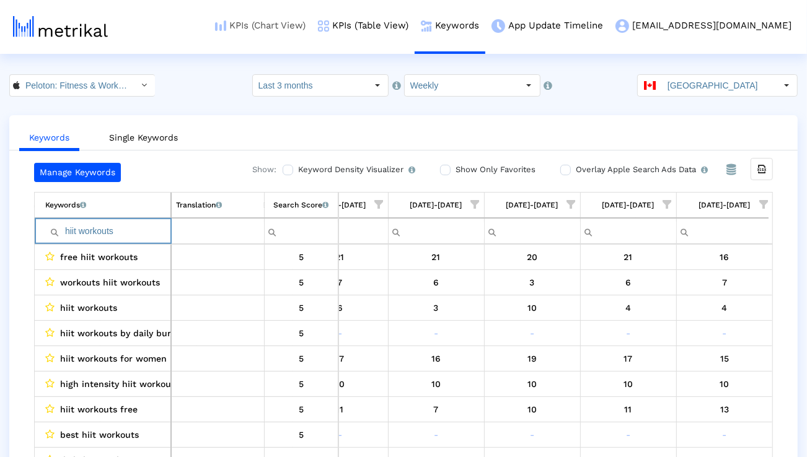
type input "hiit workouts"
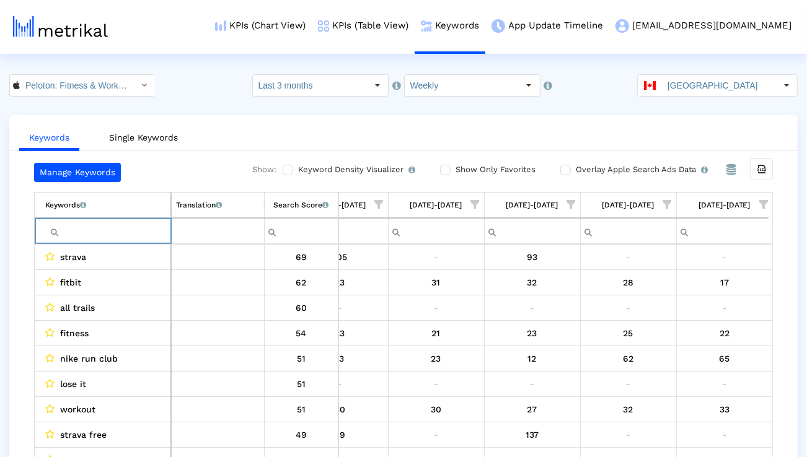
click at [762, 201] on span "Show filter options for column '08/03/25-08/09/25'" at bounding box center [763, 204] width 9 height 9
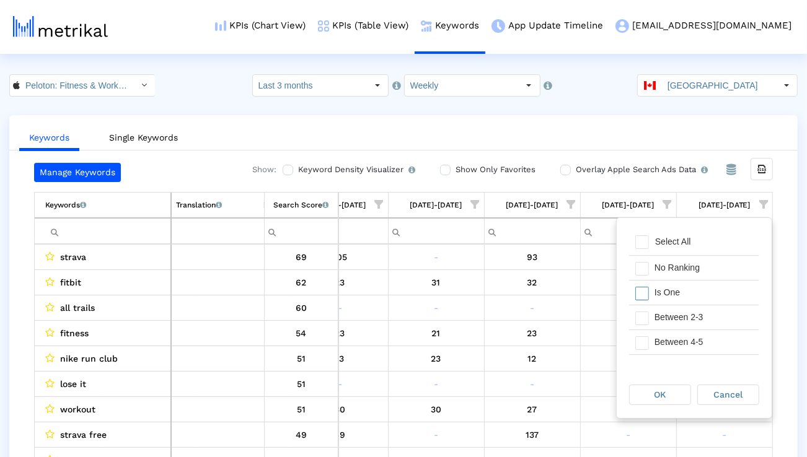
click at [679, 300] on div "Is One" at bounding box center [703, 293] width 111 height 24
click at [679, 324] on div "Between 2-3" at bounding box center [703, 318] width 111 height 24
click at [679, 346] on div "Between 4-5" at bounding box center [703, 342] width 111 height 24
click at [679, 346] on div "Between 6-10" at bounding box center [703, 346] width 111 height 24
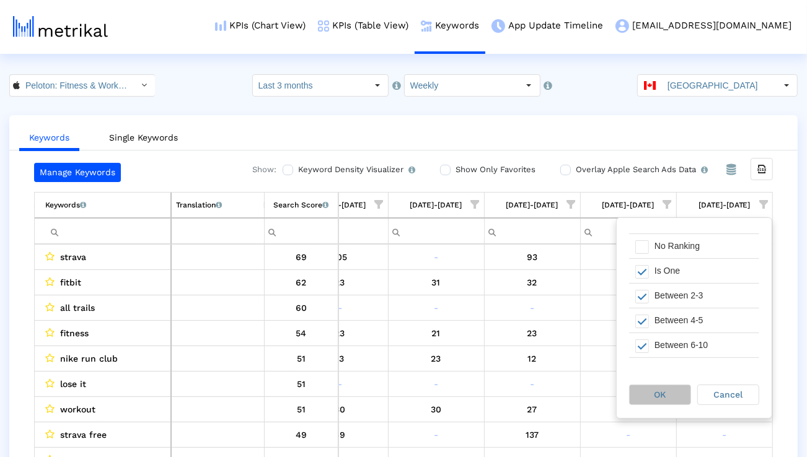
click at [663, 387] on div "OK" at bounding box center [660, 395] width 61 height 19
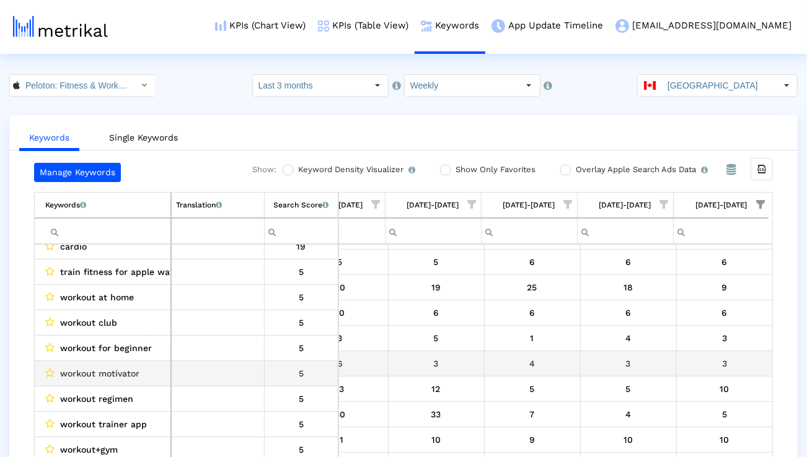
scroll to position [128, 0]
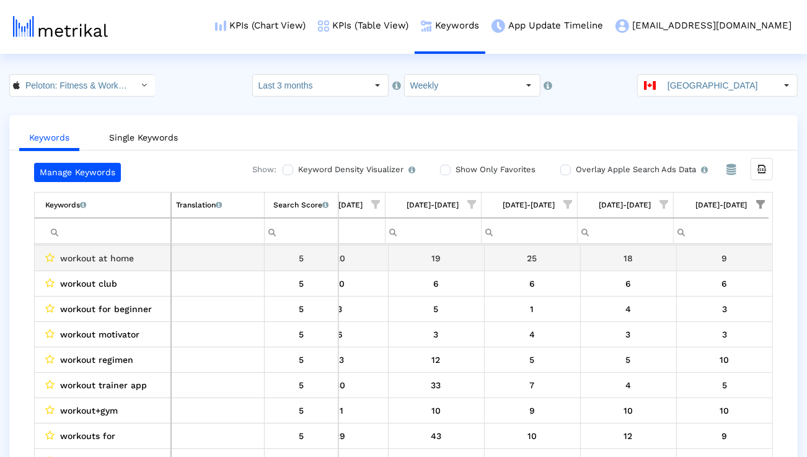
click at [106, 262] on span "workout at home" at bounding box center [97, 258] width 74 height 16
click at [105, 262] on span "workout at home" at bounding box center [97, 258] width 74 height 16
copy span "workout at home"
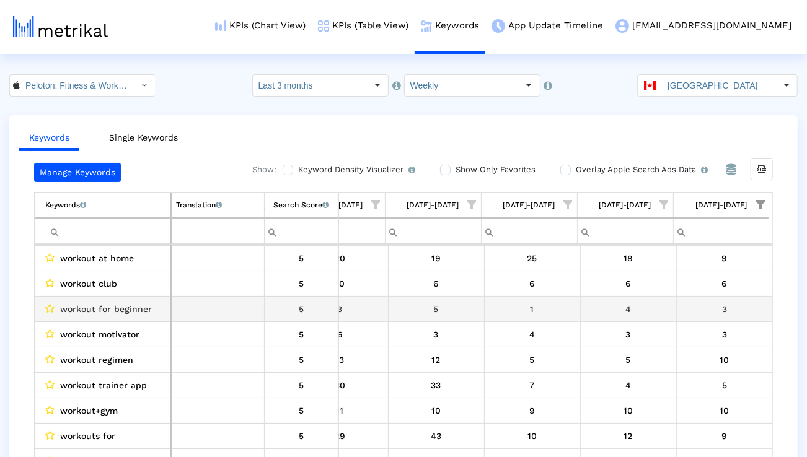
click at [141, 311] on span "workout for beginner" at bounding box center [106, 309] width 92 height 16
copy span "workout for beginner"
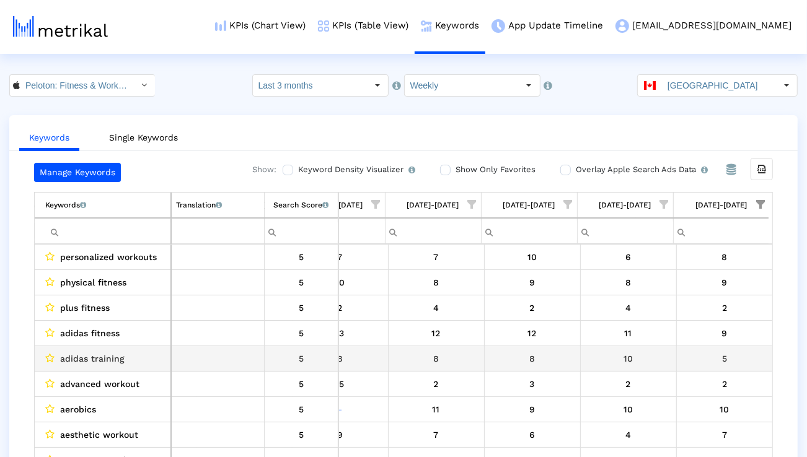
click at [78, 355] on span "adidas training" at bounding box center [92, 359] width 64 height 16
copy span "adidas training"
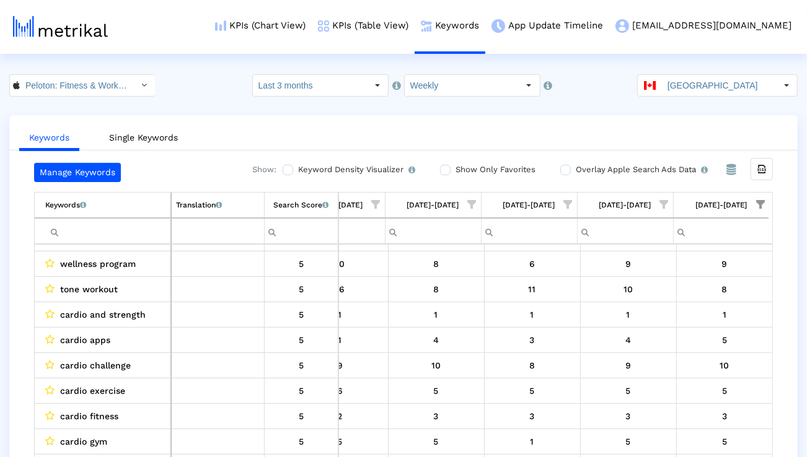
click at [116, 233] on input "Filter cell" at bounding box center [107, 231] width 125 height 20
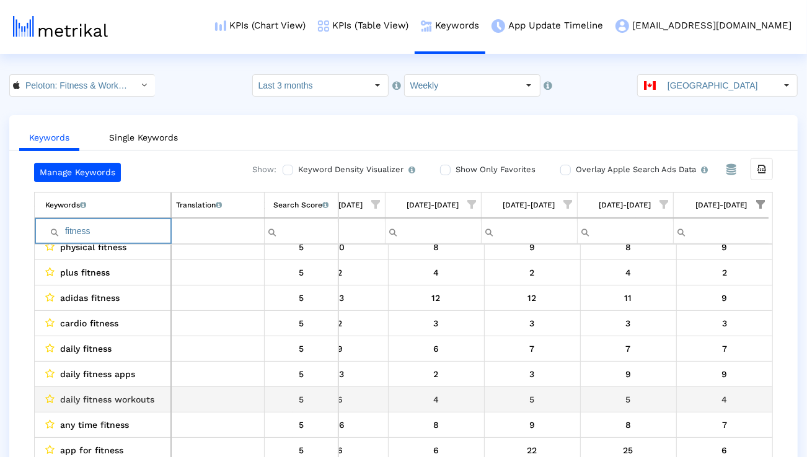
type input "fitness"
click at [146, 400] on span "daily fitness workouts" at bounding box center [107, 400] width 94 height 16
copy span "daily fitness workouts"
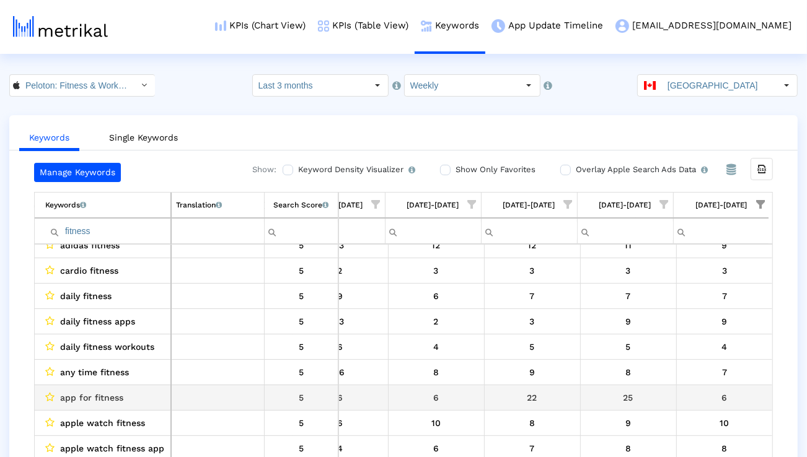
click at [112, 399] on span "app for fitness" at bounding box center [91, 398] width 63 height 16
click at [111, 399] on span "app for fitness" at bounding box center [91, 398] width 63 height 16
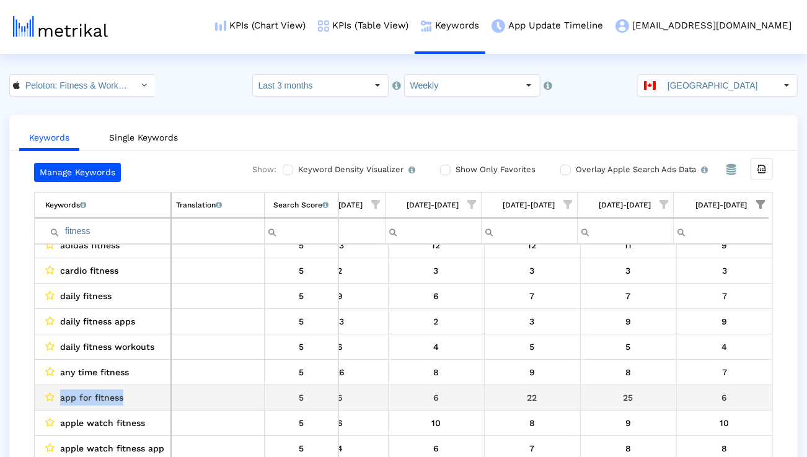
click at [111, 399] on span "app for fitness" at bounding box center [91, 398] width 63 height 16
copy span "app for fitness"
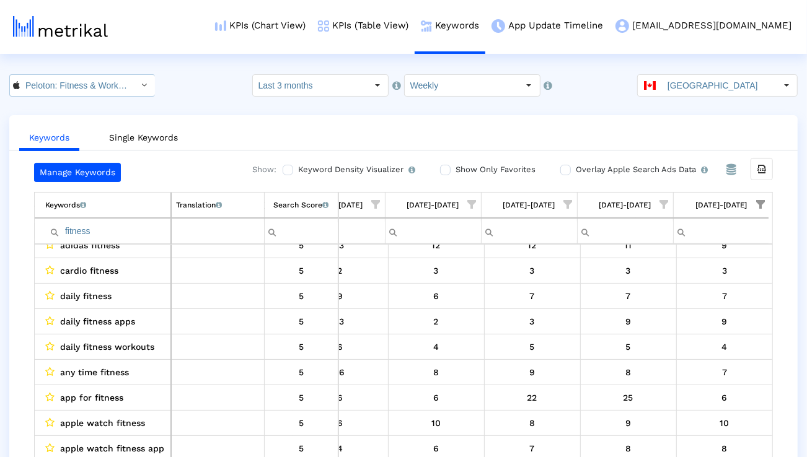
click at [142, 87] on icon "Select" at bounding box center [145, 85] width 6 height 9
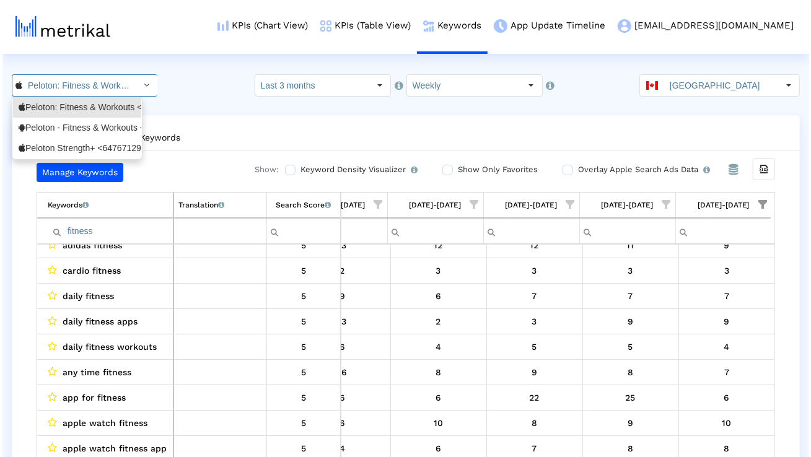
scroll to position [0, 80]
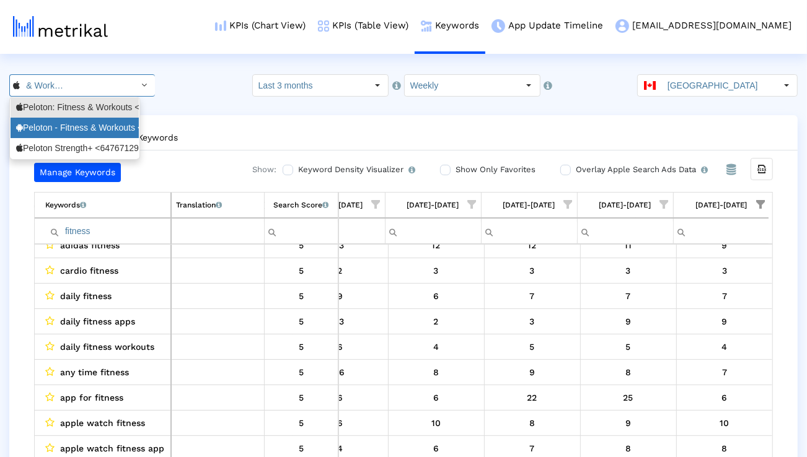
click at [100, 125] on div "Peloton - Fitness & Workouts <com.onepeloton.callisto>" at bounding box center [74, 128] width 117 height 12
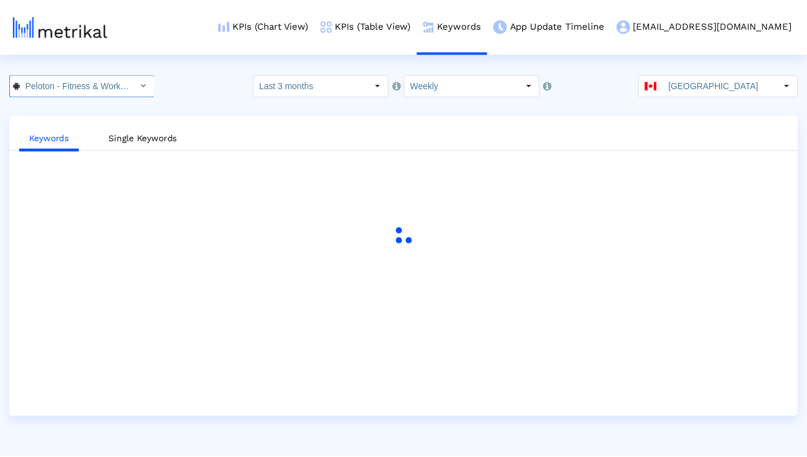
scroll to position [0, 133]
click at [712, 102] on crea-index "20927 Pull down to refresh... Release to refresh... Refreshing... Peloton: Fitn…" at bounding box center [405, 245] width 811 height 343
click at [709, 94] on input "[GEOGRAPHIC_DATA]" at bounding box center [723, 85] width 114 height 21
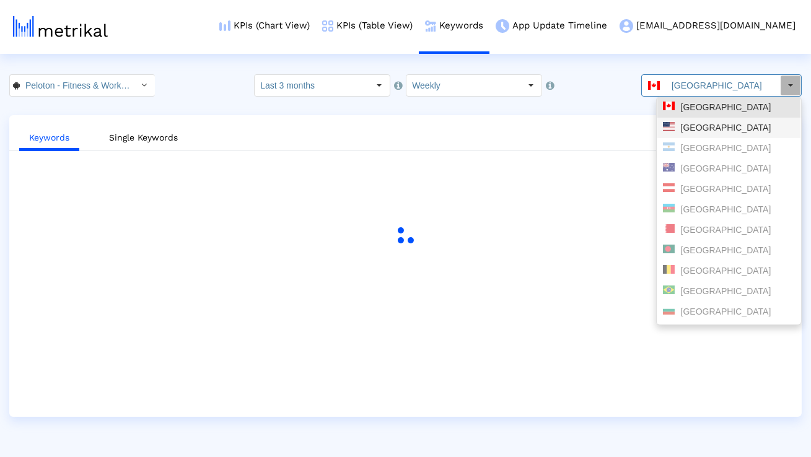
click at [702, 126] on div "[GEOGRAPHIC_DATA]" at bounding box center [729, 128] width 132 height 12
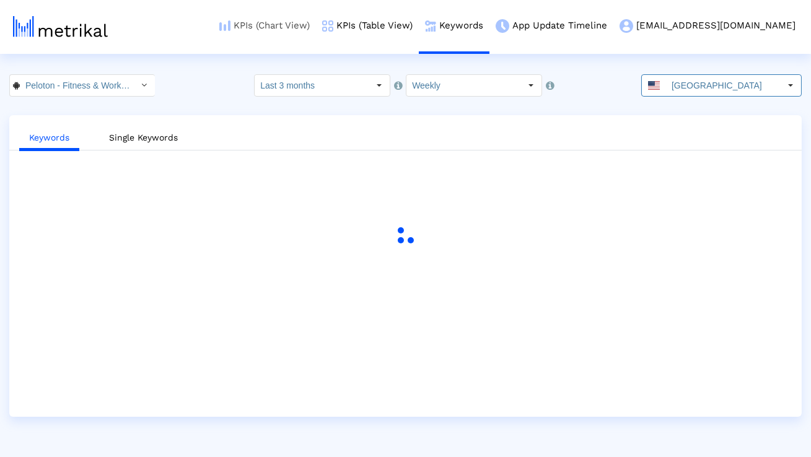
click at [316, 31] on link "KPIs (Chart View)" at bounding box center [264, 25] width 103 height 51
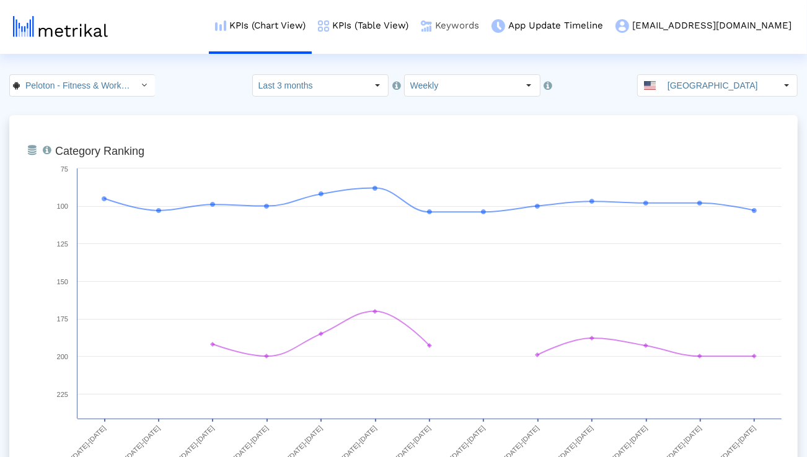
click at [485, 25] on link "Keywords" at bounding box center [450, 25] width 71 height 51
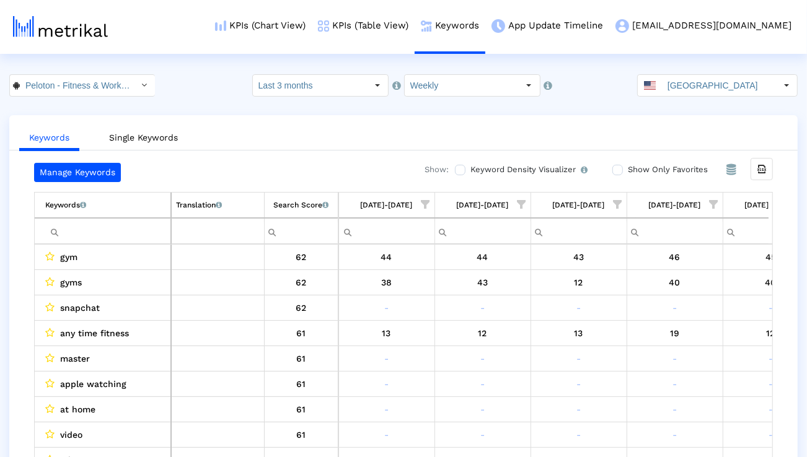
scroll to position [0, 818]
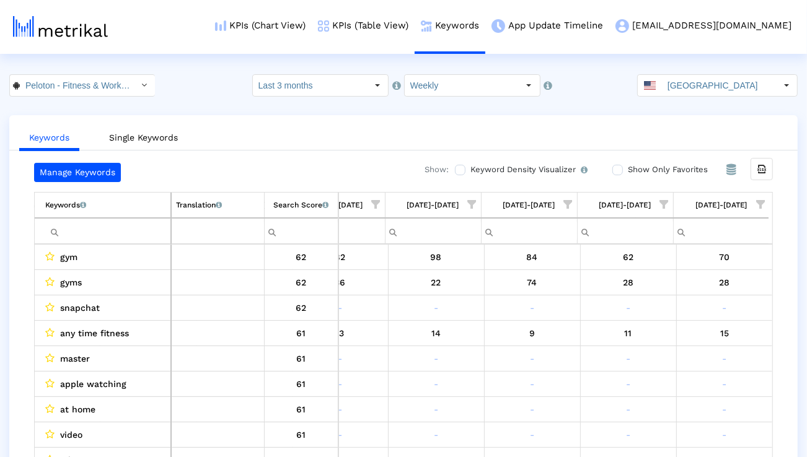
click at [100, 226] on input "Filter cell" at bounding box center [107, 231] width 125 height 20
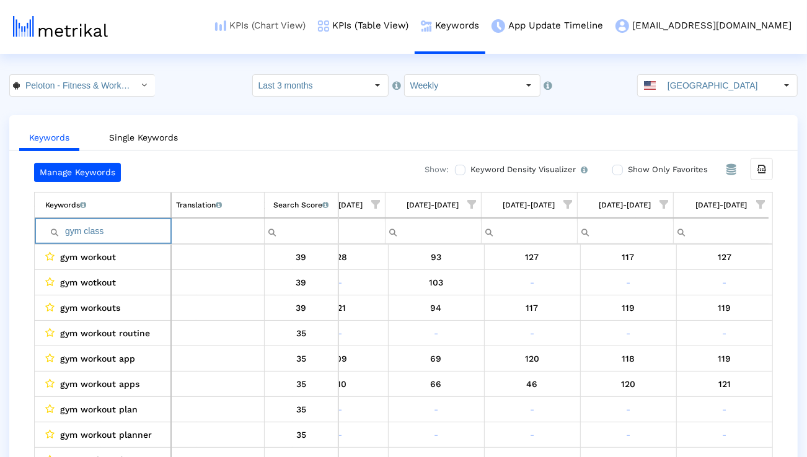
scroll to position [0, 815]
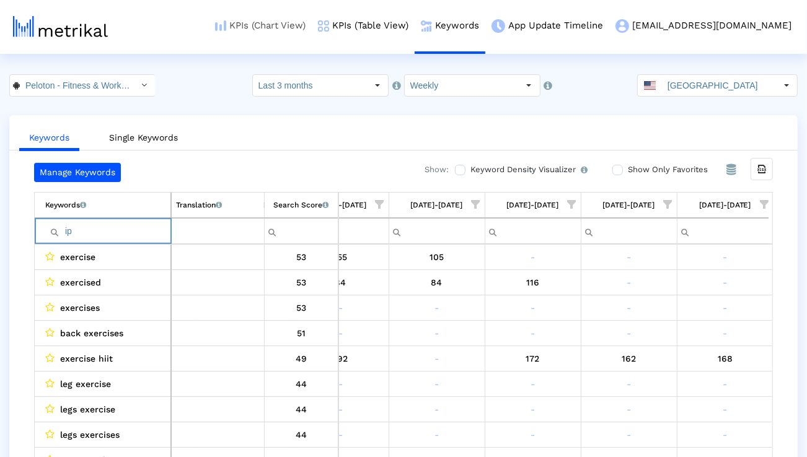
type input "i"
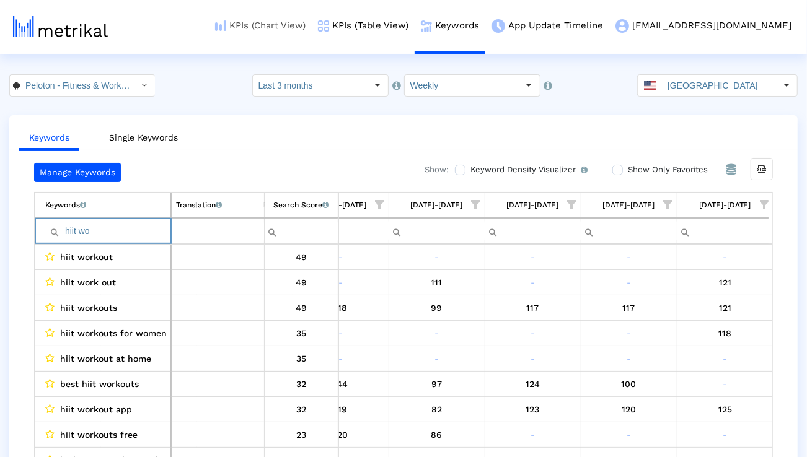
type input "hiit wo"
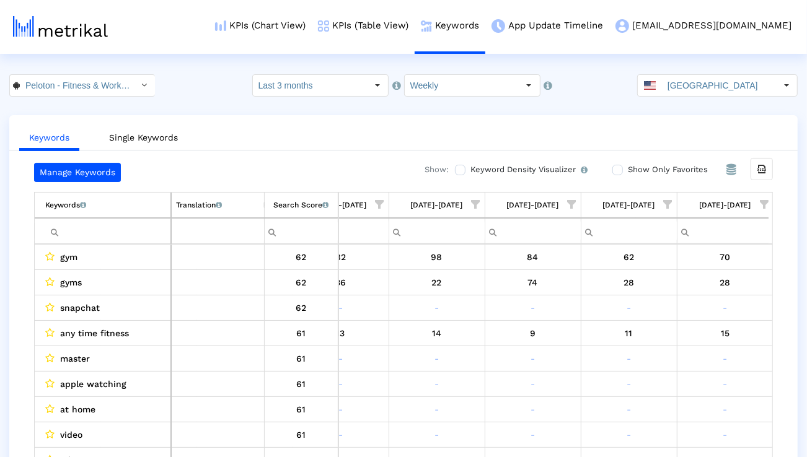
click at [770, 203] on div "Keywords List of keywords that are currently being tracked in Mobile Action. Tr…" at bounding box center [403, 218] width 739 height 52
click at [763, 204] on span "Show filter options for column '08/03/25-08/09/25'" at bounding box center [764, 204] width 9 height 9
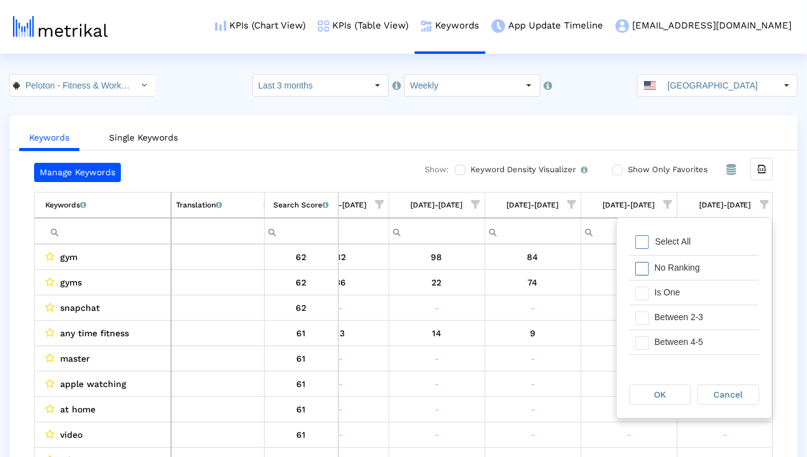
click at [693, 291] on div "Is One" at bounding box center [703, 293] width 111 height 24
click at [689, 314] on div "Between 2-3" at bounding box center [703, 318] width 111 height 24
click at [686, 337] on div "Between 4-5" at bounding box center [703, 342] width 111 height 24
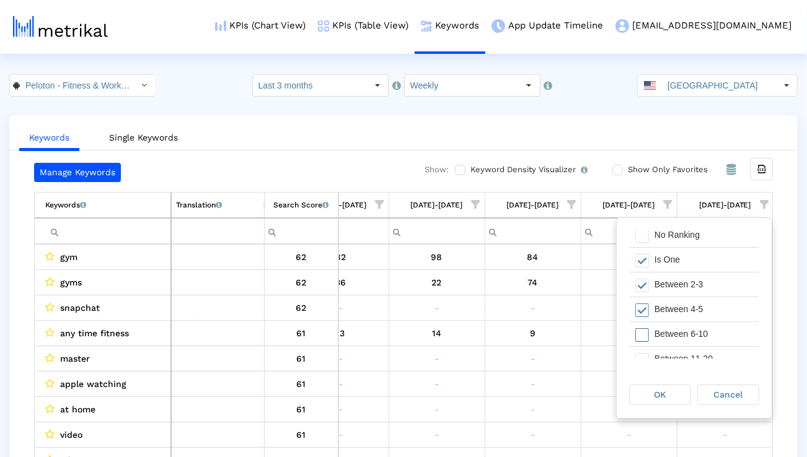
click at [686, 337] on div "Between 6-10" at bounding box center [703, 334] width 111 height 24
click at [659, 396] on span "OK" at bounding box center [661, 395] width 12 height 10
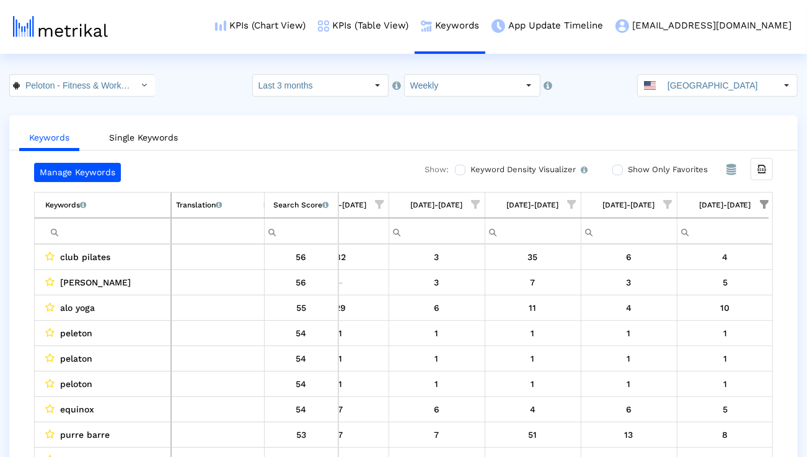
click at [86, 238] on input "Filter cell" at bounding box center [107, 231] width 125 height 20
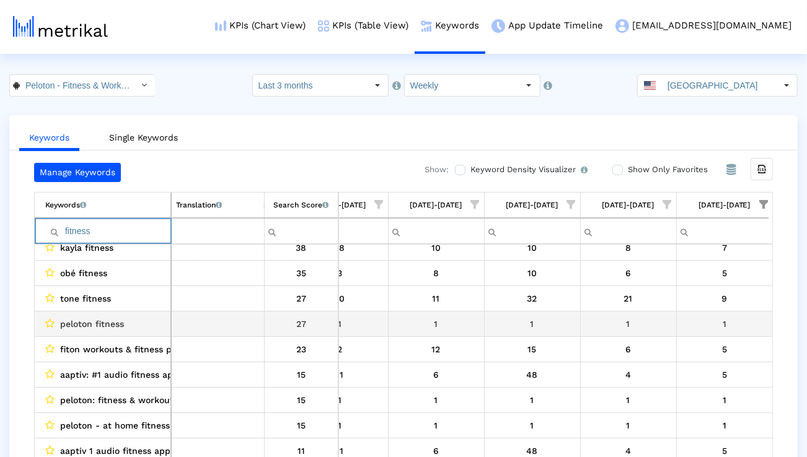
scroll to position [0, 0]
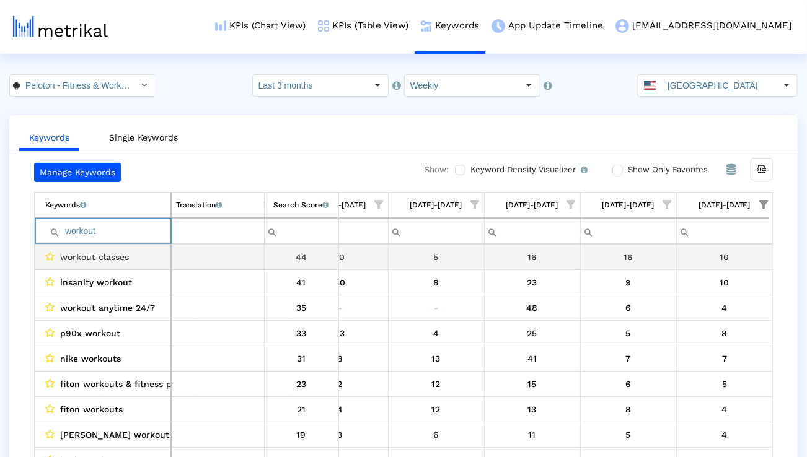
type input "workout"
click at [110, 255] on span "workout classes" at bounding box center [94, 257] width 69 height 16
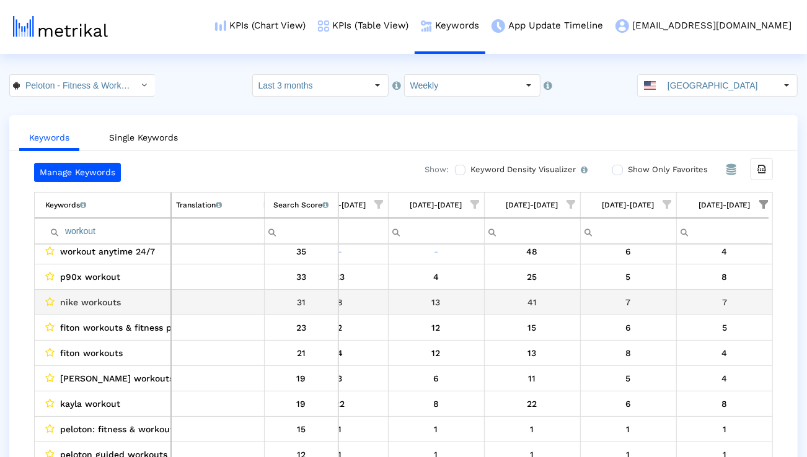
scroll to position [56, 0]
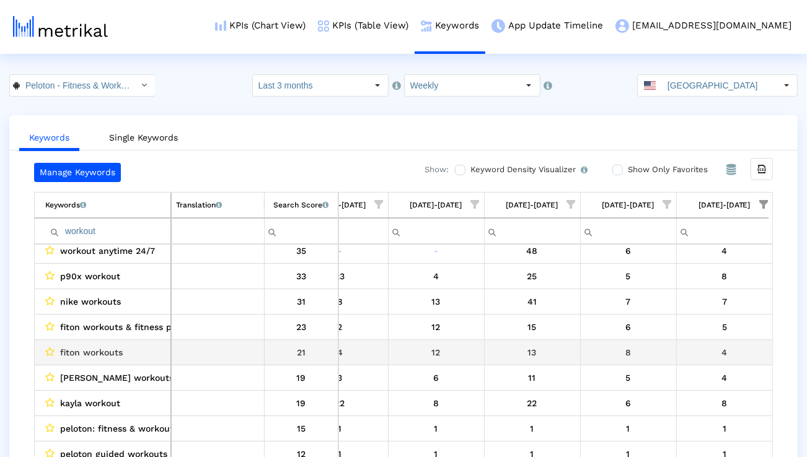
click at [85, 355] on span "fiton workouts" at bounding box center [91, 353] width 63 height 16
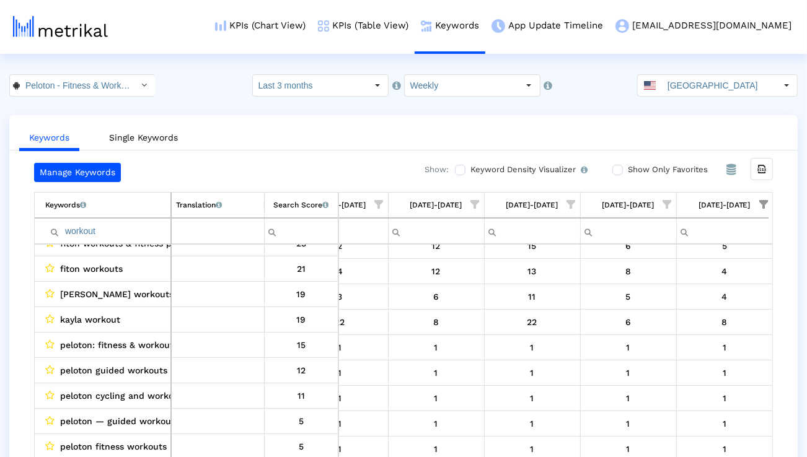
click at [155, 230] on input "workout" at bounding box center [107, 231] width 125 height 20
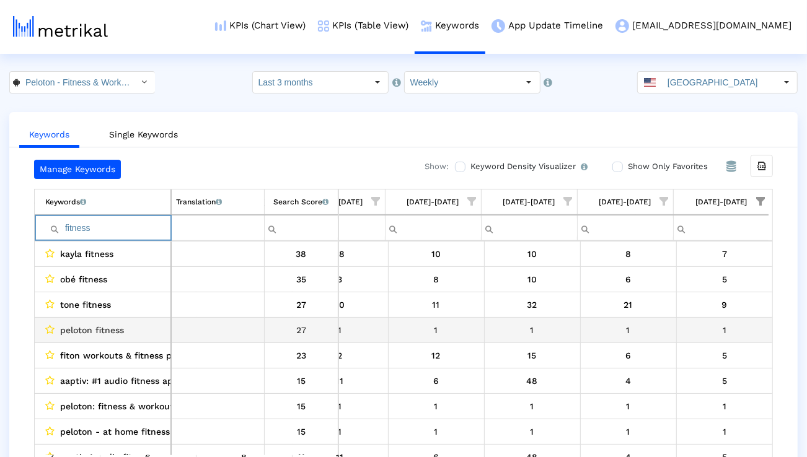
scroll to position [0, 0]
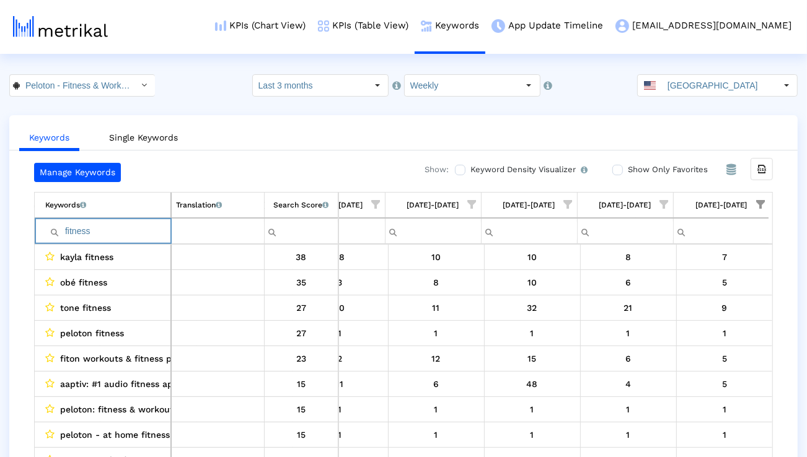
type input "fitness"
click at [762, 200] on span "Show filter options for column '08/03/25-08/09/25'" at bounding box center [760, 204] width 9 height 9
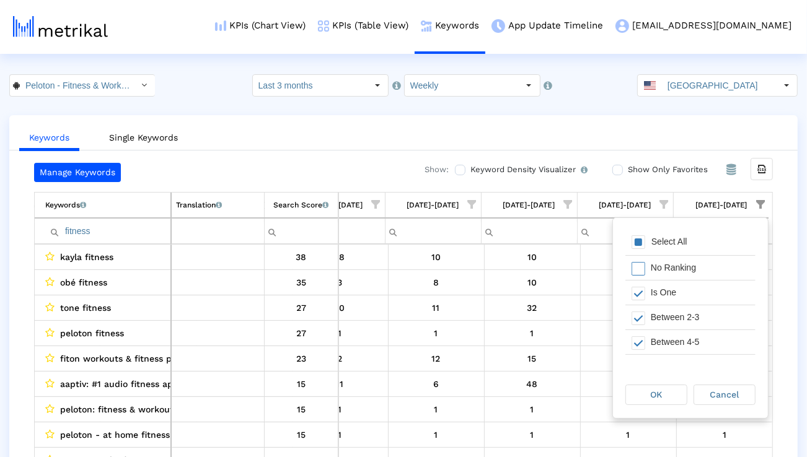
click at [687, 232] on div "Select All" at bounding box center [690, 243] width 130 height 25
click at [645, 391] on div "OK" at bounding box center [656, 395] width 61 height 19
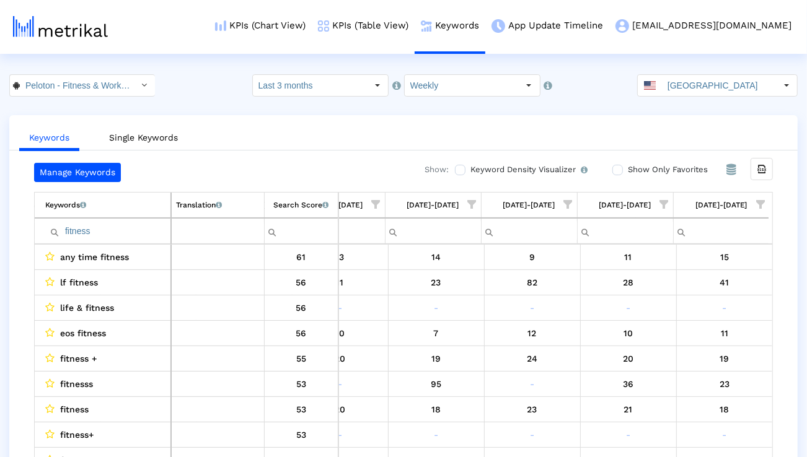
click at [683, 81] on input "[GEOGRAPHIC_DATA]" at bounding box center [719, 85] width 114 height 21
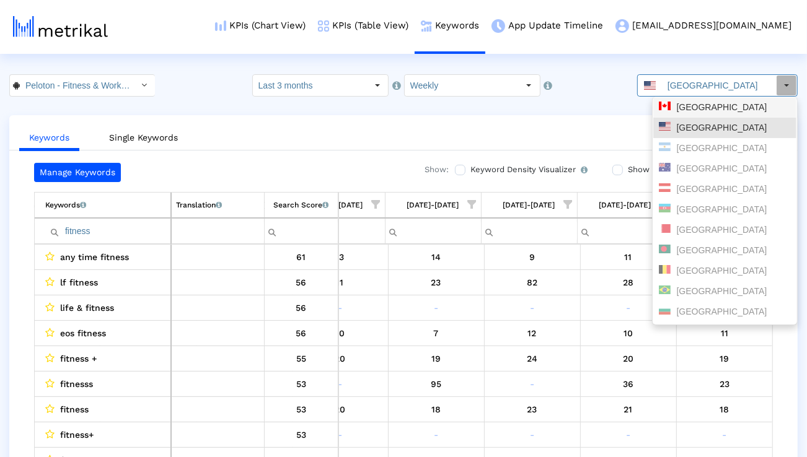
click at [678, 110] on div "[GEOGRAPHIC_DATA]" at bounding box center [725, 108] width 132 height 12
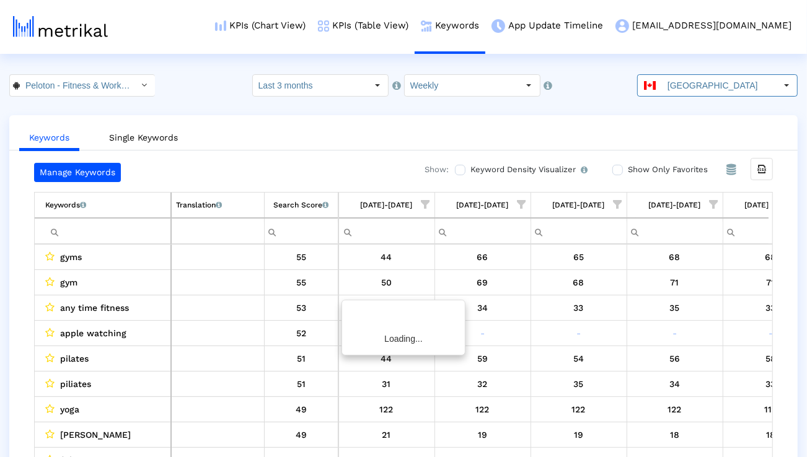
scroll to position [0, 818]
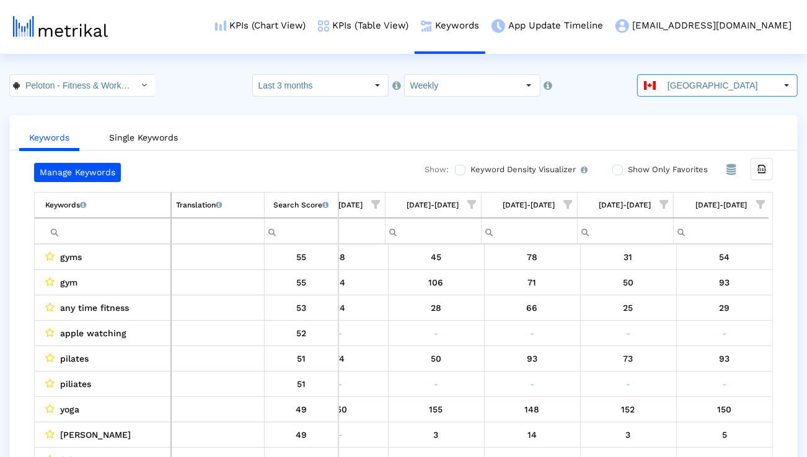
click at [139, 223] on input "Filter cell" at bounding box center [107, 231] width 125 height 20
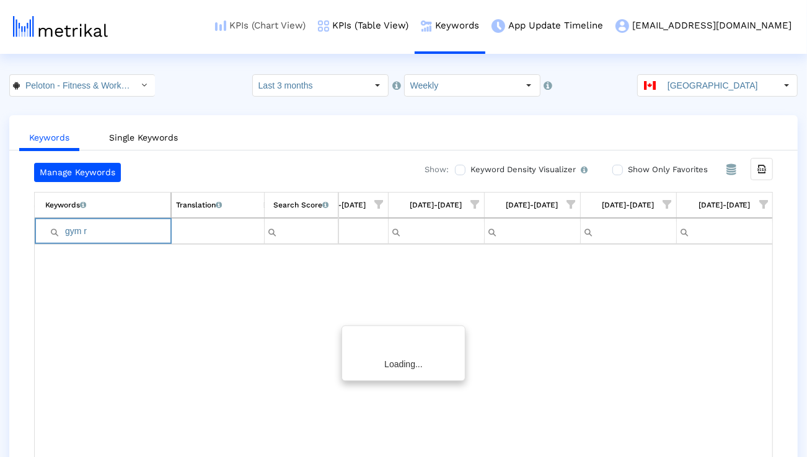
scroll to position [0, 815]
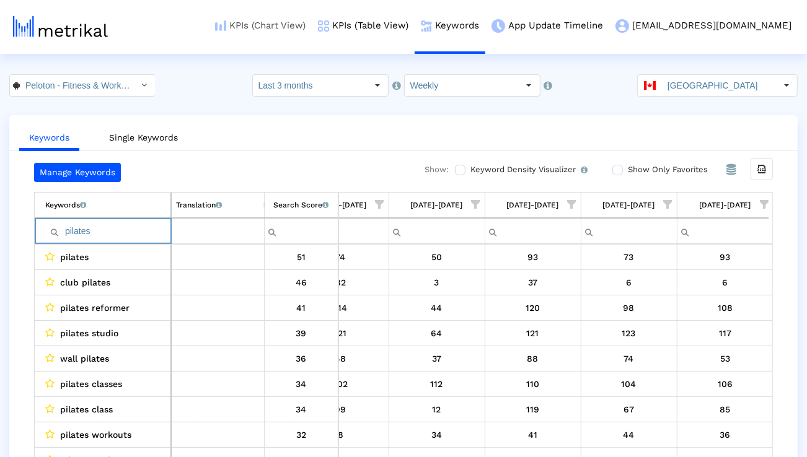
type input "pilates"
drag, startPoint x: 169, startPoint y: 235, endPoint x: 37, endPoint y: 235, distance: 132.7
click at [46, 235] on div "pilates" at bounding box center [107, 231] width 125 height 20
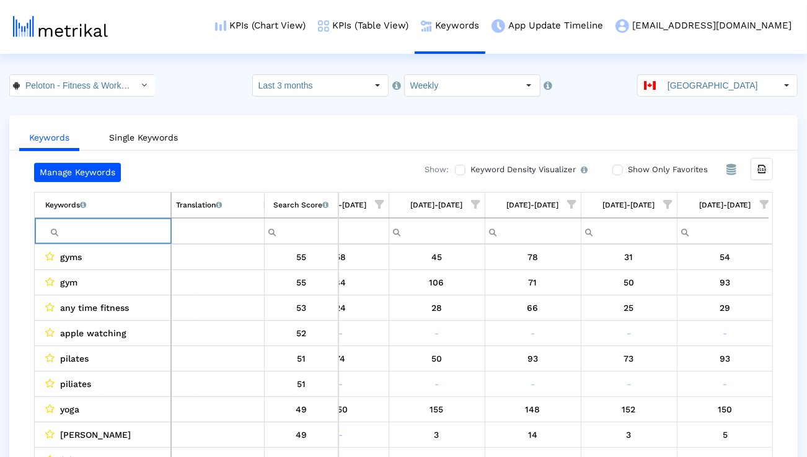
click at [764, 208] on span "Show filter options for column '08/03/25-08/09/25'" at bounding box center [764, 204] width 9 height 9
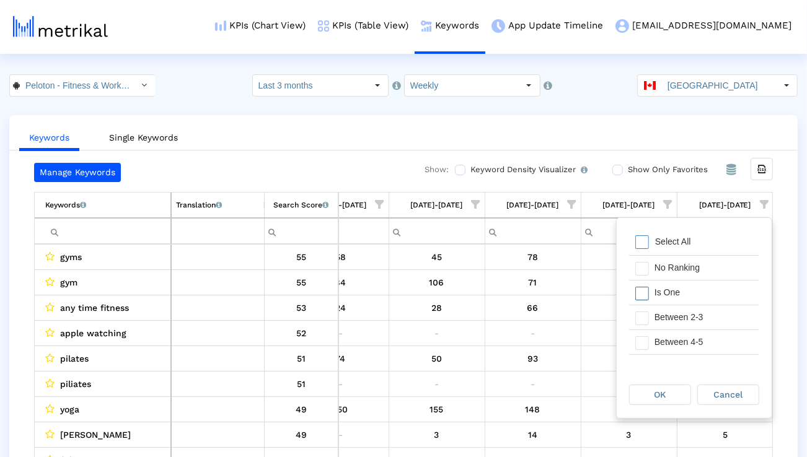
click at [700, 293] on div "Is One" at bounding box center [703, 293] width 111 height 24
click at [700, 320] on div "Between 2-3" at bounding box center [703, 318] width 111 height 24
click at [700, 334] on div "Between 4-5" at bounding box center [703, 342] width 111 height 24
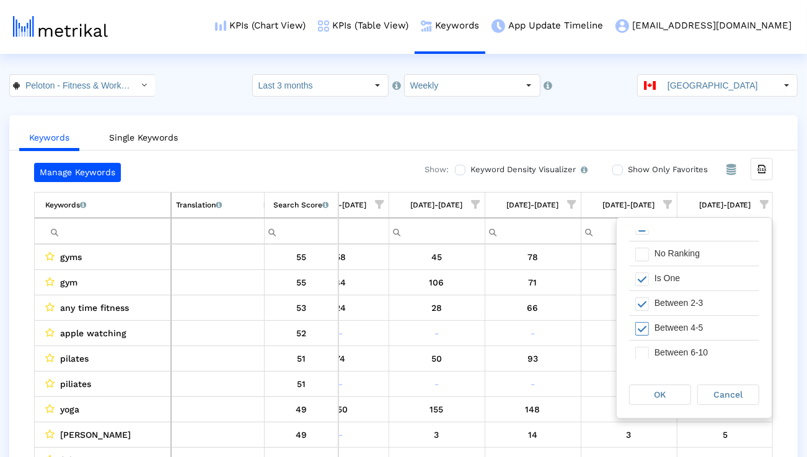
click at [693, 347] on div "Between 6-10" at bounding box center [703, 353] width 111 height 24
click at [676, 392] on div "OK" at bounding box center [660, 395] width 61 height 19
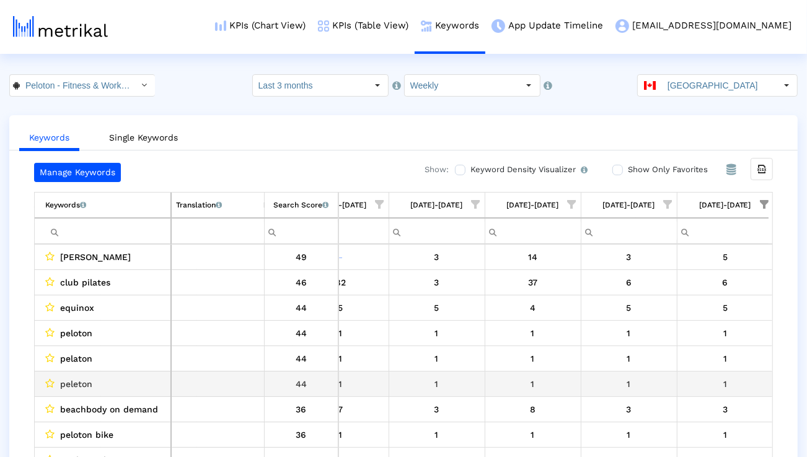
scroll to position [0, 818]
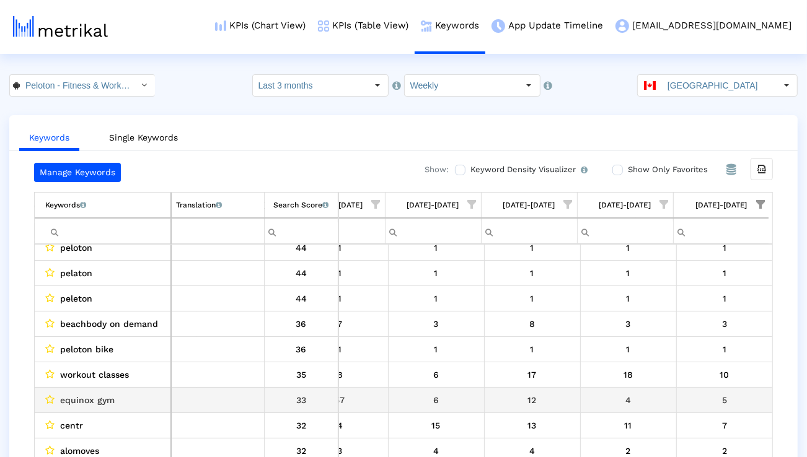
scroll to position [89, 0]
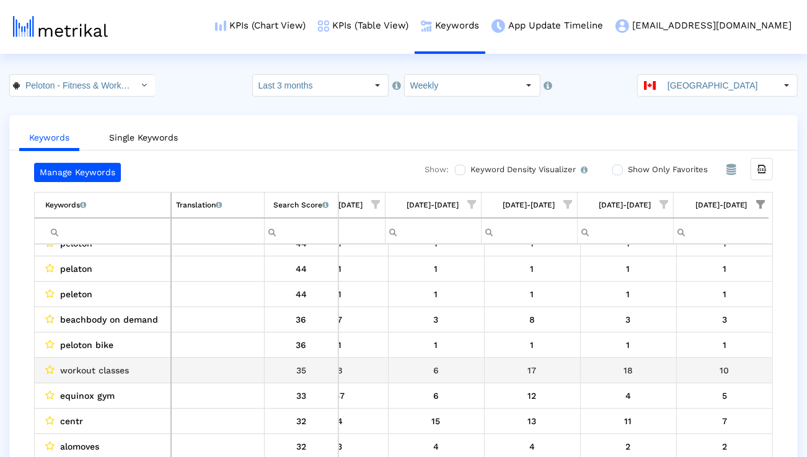
click at [118, 368] on span "workout classes" at bounding box center [94, 371] width 69 height 16
copy span "workout classes"
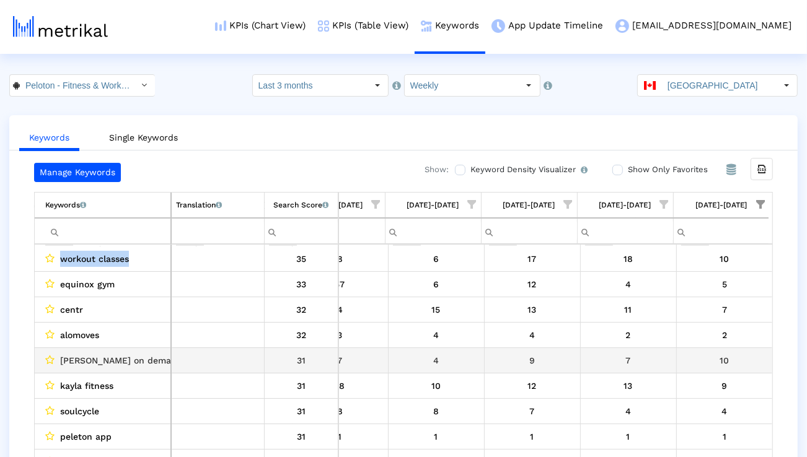
scroll to position [205, 819]
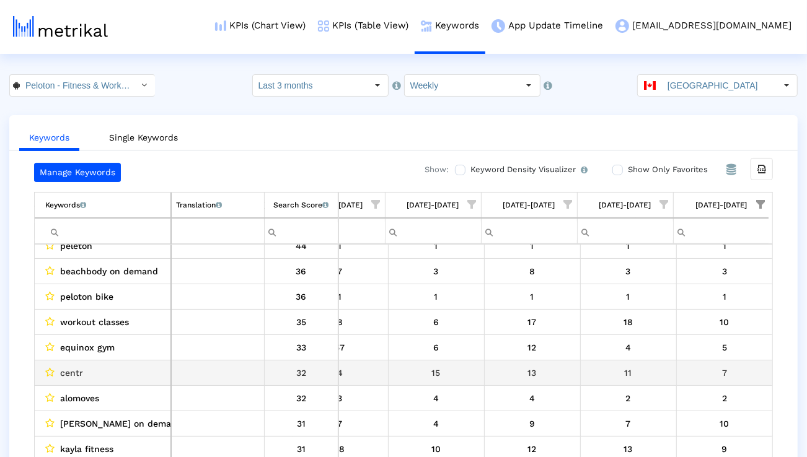
click at [81, 373] on span "centr" at bounding box center [71, 373] width 23 height 16
copy span "centr"
